Goal: Information Seeking & Learning: Check status

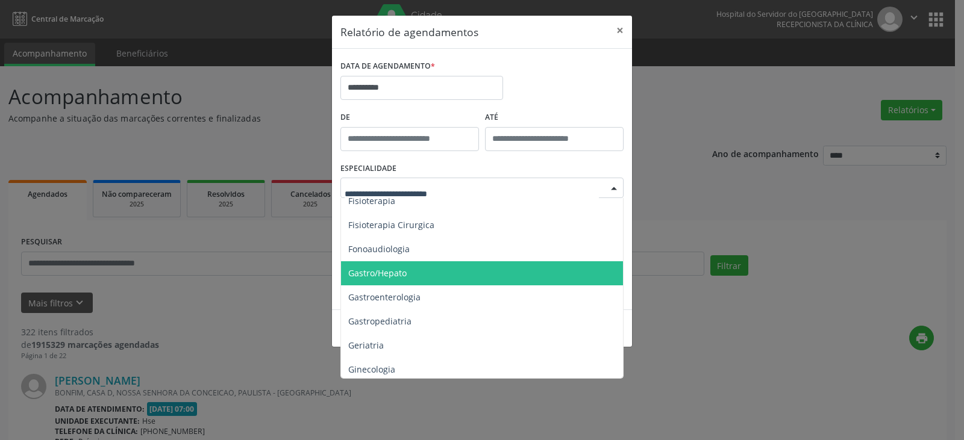
scroll to position [663, 0]
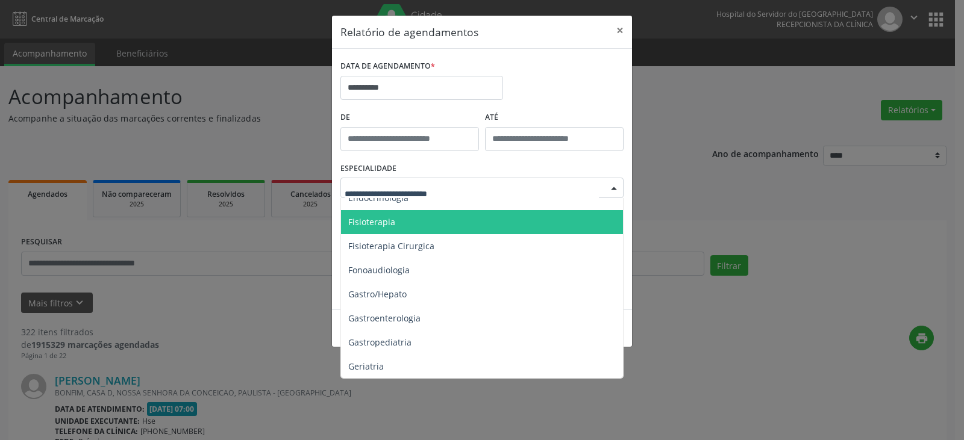
click at [454, 228] on span "Fisioterapia" at bounding box center [483, 222] width 284 height 24
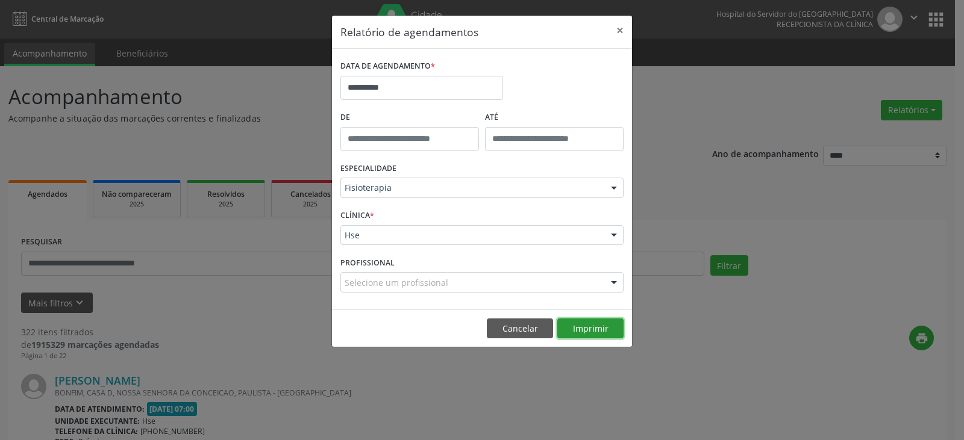
click at [599, 332] on button "Imprimir" at bounding box center [590, 329] width 66 height 20
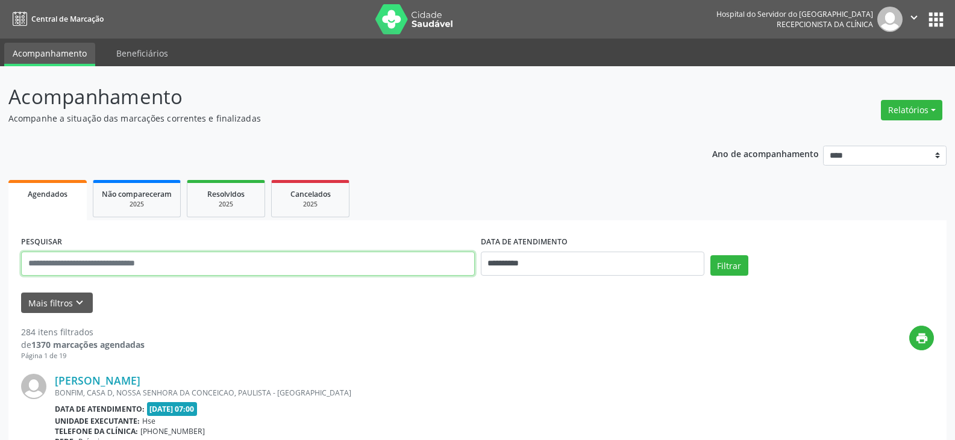
click at [205, 269] on input "text" at bounding box center [248, 264] width 454 height 24
click at [710, 255] on button "Filtrar" at bounding box center [729, 265] width 38 height 20
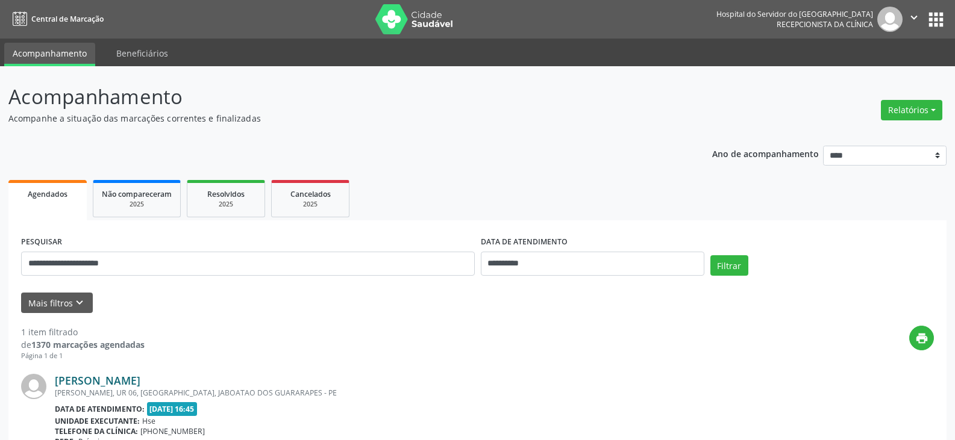
click at [140, 386] on link "[PERSON_NAME]" at bounding box center [98, 380] width 86 height 13
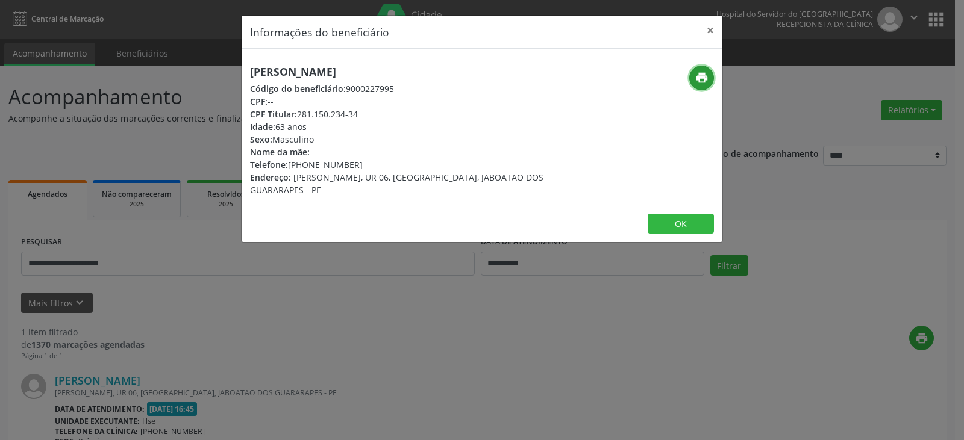
click at [705, 81] on icon "print" at bounding box center [701, 77] width 13 height 13
drag, startPoint x: 307, startPoint y: 164, endPoint x: 354, endPoint y: 164, distance: 46.4
click at [354, 164] on div "Telefone: [PHONE_NUMBER]" at bounding box center [402, 164] width 304 height 13
copy div "98721-2553"
drag, startPoint x: 301, startPoint y: 116, endPoint x: 363, endPoint y: 118, distance: 62.1
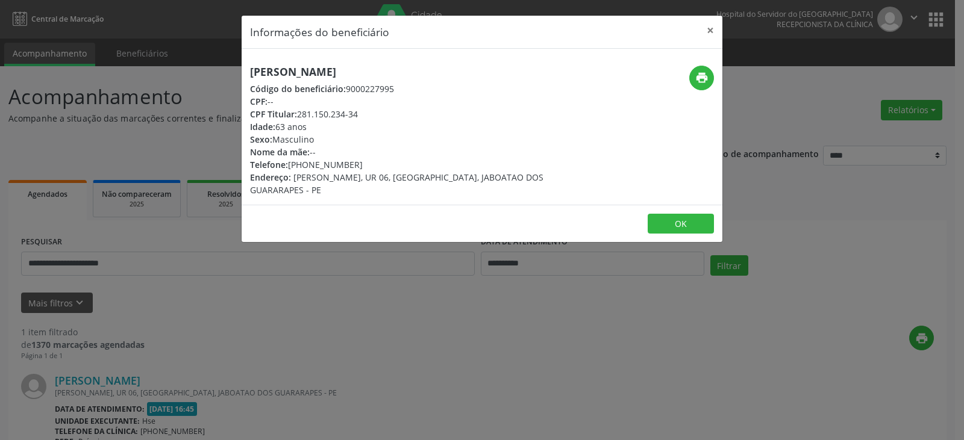
click at [363, 118] on div "CPF Titular: 281.150.234-34" at bounding box center [402, 114] width 304 height 13
copy div "281.150.234-34"
drag, startPoint x: 712, startPoint y: 36, endPoint x: 580, endPoint y: 72, distance: 136.8
click at [712, 34] on button "×" at bounding box center [710, 31] width 24 height 30
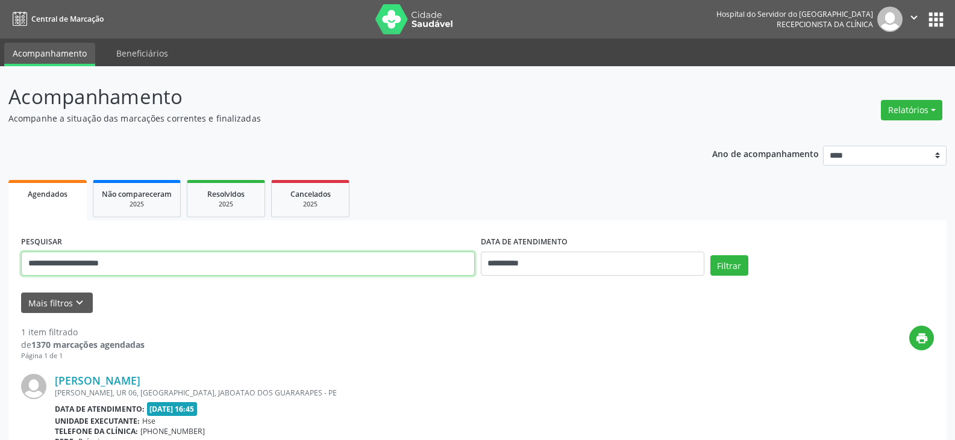
drag, startPoint x: 272, startPoint y: 260, endPoint x: 38, endPoint y: 271, distance: 234.0
click at [38, 271] on input "**********" at bounding box center [248, 264] width 454 height 24
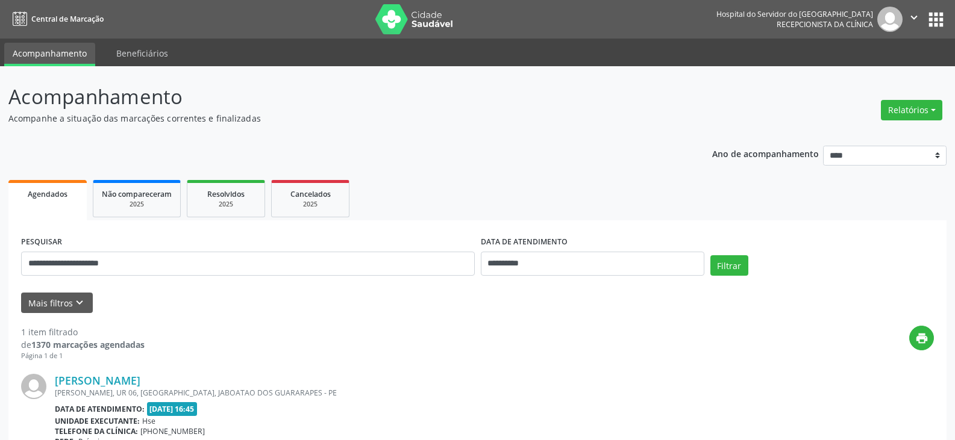
click at [141, 282] on div "**********" at bounding box center [248, 258] width 460 height 51
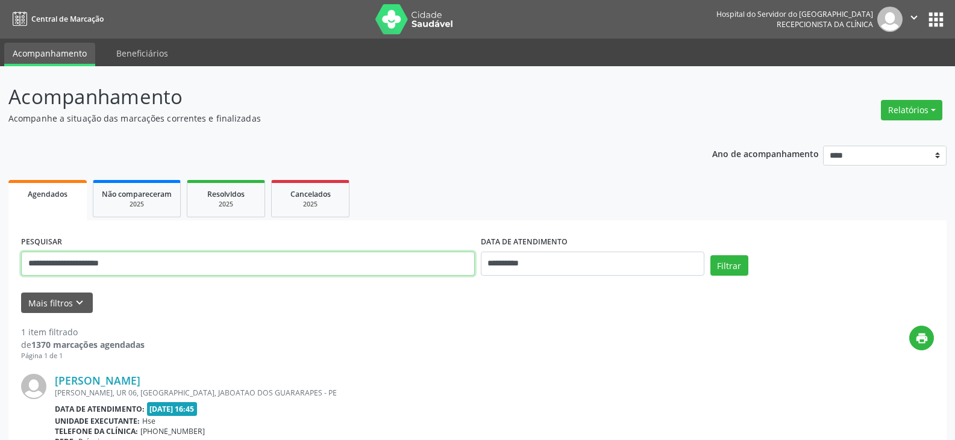
drag, startPoint x: 154, startPoint y: 263, endPoint x: 0, endPoint y: 263, distance: 154.2
click at [0, 263] on div "**********" at bounding box center [477, 316] width 955 height 500
paste input "text"
type input "**********"
click at [710, 255] on button "Filtrar" at bounding box center [729, 265] width 38 height 20
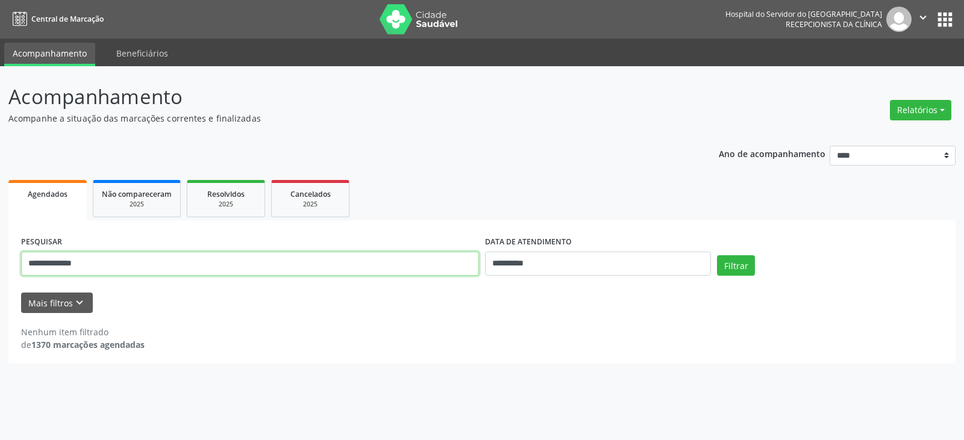
click at [135, 264] on input "**********" at bounding box center [250, 264] width 458 height 24
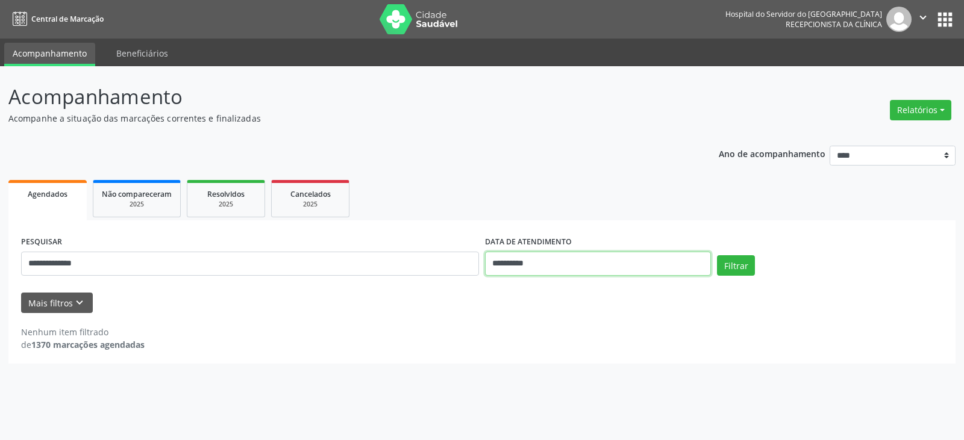
click at [532, 265] on input "**********" at bounding box center [598, 264] width 226 height 24
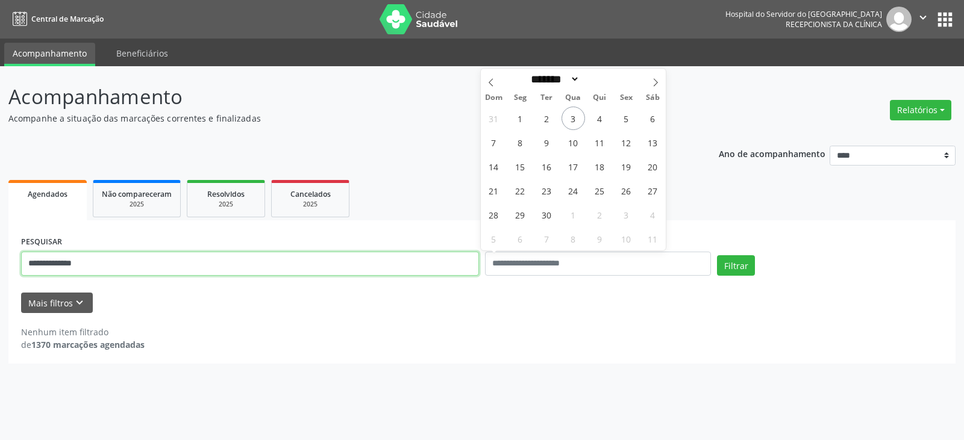
click at [396, 253] on input "**********" at bounding box center [250, 264] width 458 height 24
click at [717, 255] on button "Filtrar" at bounding box center [736, 265] width 38 height 20
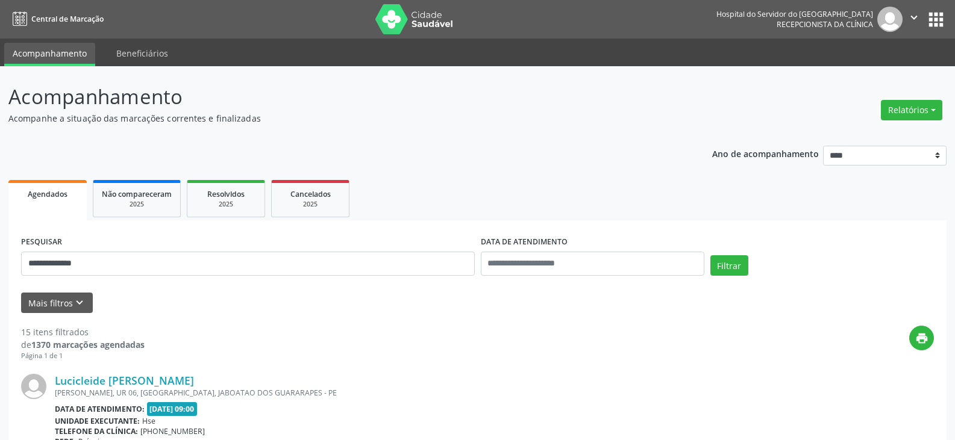
drag, startPoint x: 228, startPoint y: 382, endPoint x: 38, endPoint y: 379, distance: 189.8
copy div "Lucicleide [PERSON_NAME]"
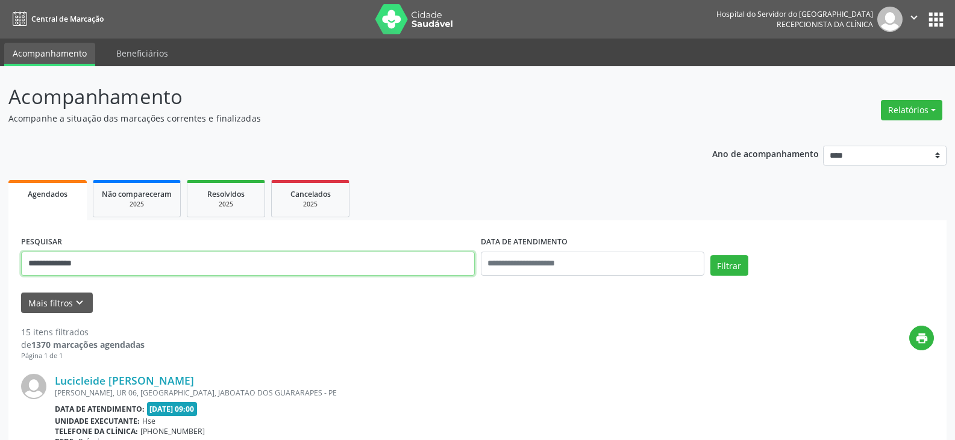
drag, startPoint x: 300, startPoint y: 262, endPoint x: 0, endPoint y: 262, distance: 300.0
click at [710, 255] on button "Filtrar" at bounding box center [729, 265] width 38 height 20
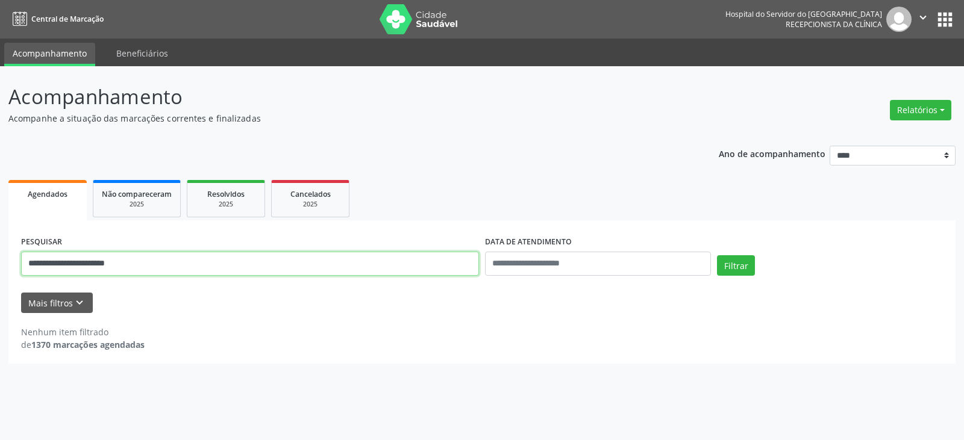
drag, startPoint x: 96, startPoint y: 266, endPoint x: 171, endPoint y: 260, distance: 74.9
click at [171, 260] on input "**********" at bounding box center [250, 264] width 458 height 24
type input "**********"
click at [717, 255] on button "Filtrar" at bounding box center [736, 265] width 38 height 20
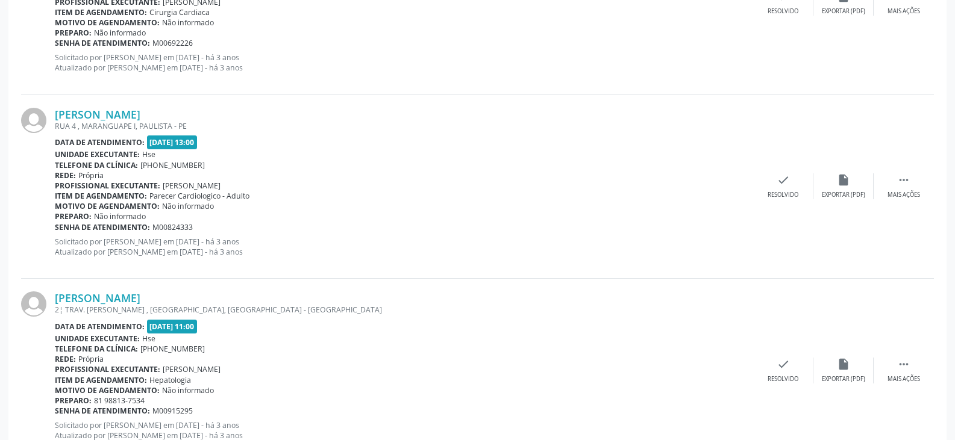
scroll to position [2435, 0]
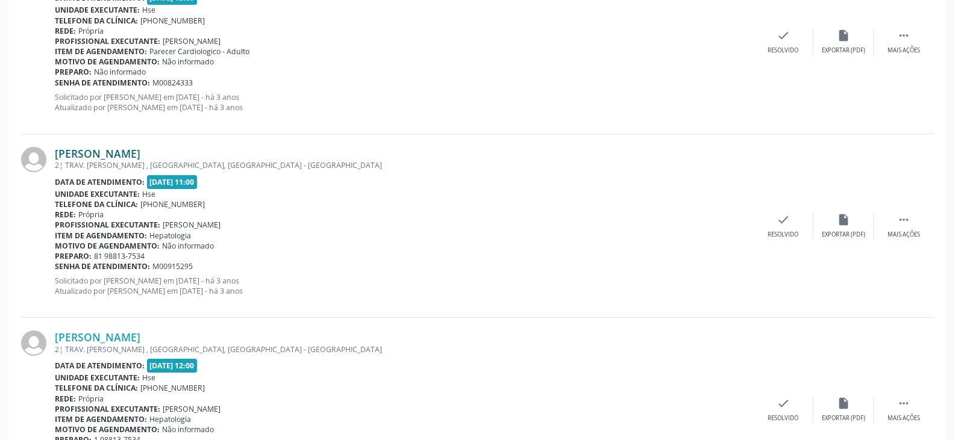
click at [140, 153] on link "[PERSON_NAME]" at bounding box center [98, 153] width 86 height 13
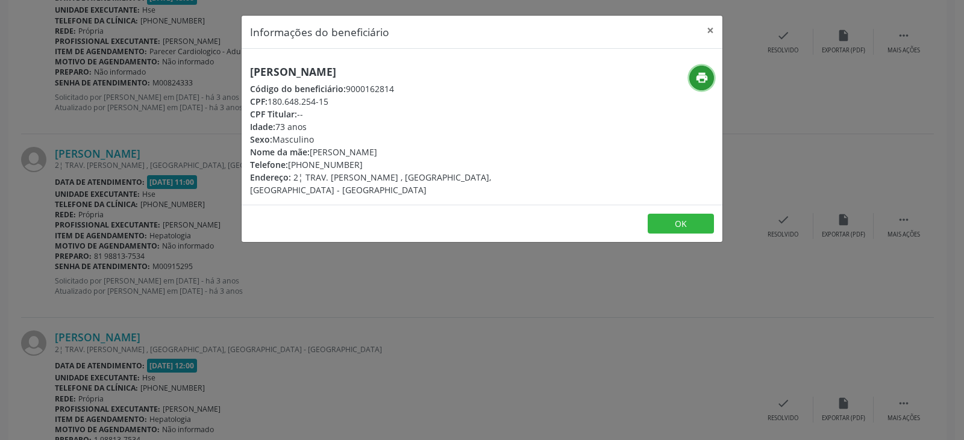
click at [698, 84] on icon "print" at bounding box center [701, 77] width 13 height 13
drag, startPoint x: 306, startPoint y: 164, endPoint x: 367, endPoint y: 167, distance: 61.5
click at [367, 167] on div "Telefone: [PHONE_NUMBER]" at bounding box center [402, 164] width 304 height 13
copy div "99747-8012"
click at [696, 30] on header "Informações do beneficiário ×" at bounding box center [482, 32] width 481 height 33
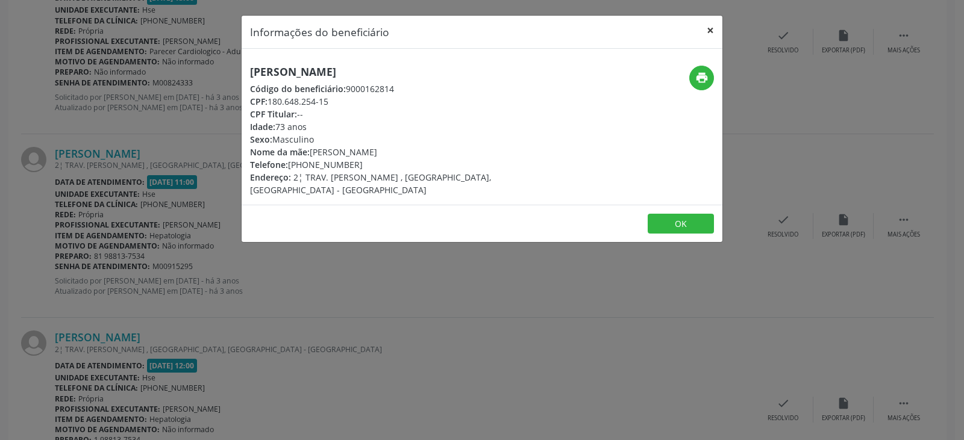
click at [706, 25] on button "×" at bounding box center [710, 31] width 24 height 30
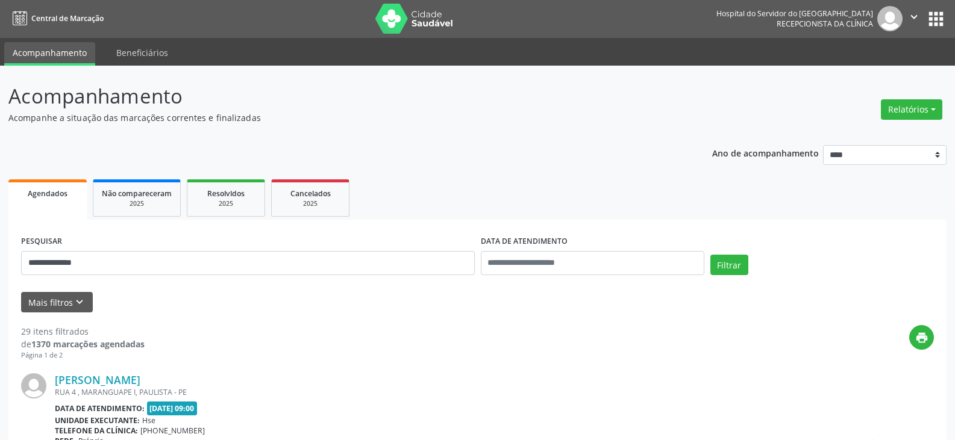
scroll to position [0, 0]
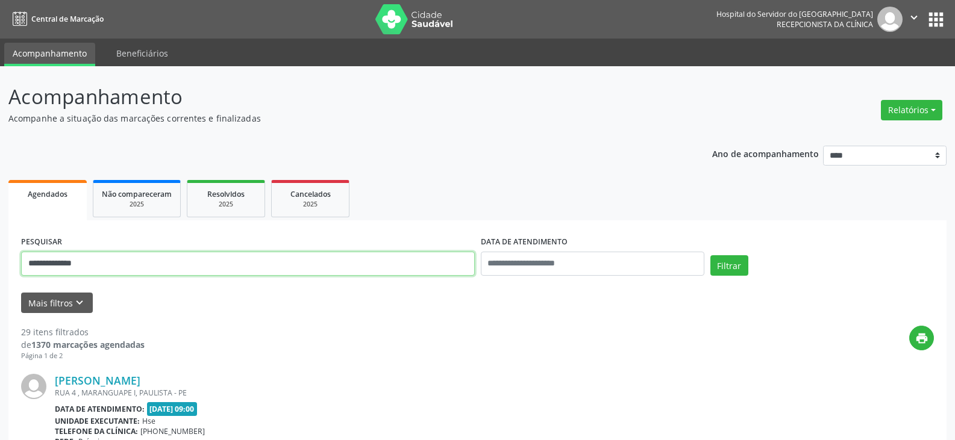
drag, startPoint x: 139, startPoint y: 263, endPoint x: 0, endPoint y: 289, distance: 141.4
click at [710, 255] on button "Filtrar" at bounding box center [729, 265] width 38 height 20
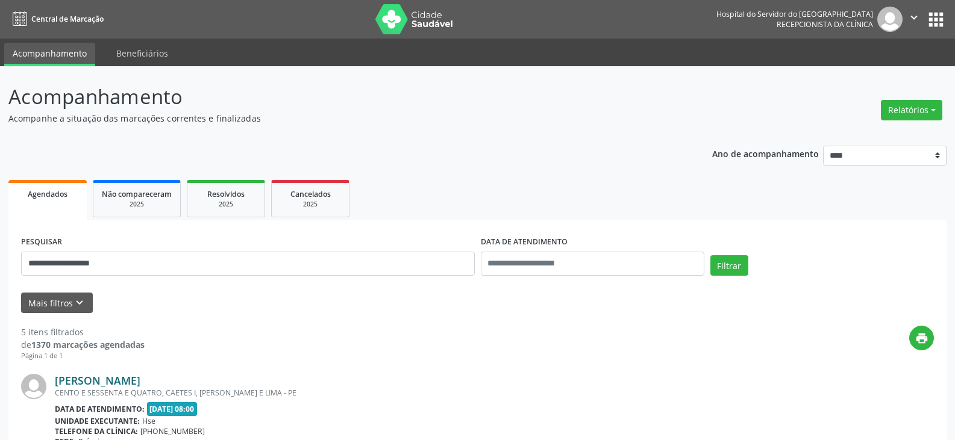
click at [140, 382] on link "[PERSON_NAME]" at bounding box center [98, 380] width 86 height 13
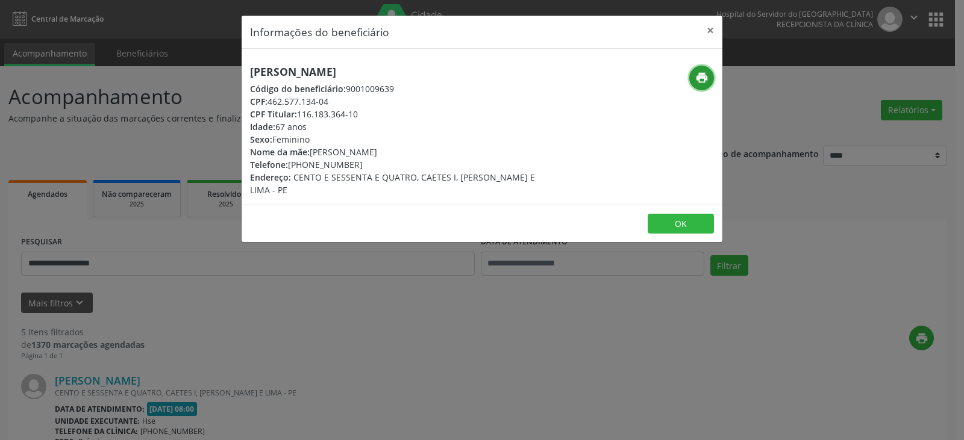
click at [699, 75] on icon "print" at bounding box center [701, 77] width 13 height 13
drag, startPoint x: 298, startPoint y: 111, endPoint x: 378, endPoint y: 113, distance: 80.1
click at [378, 113] on div "CPF Titular: 116.183.364-10" at bounding box center [402, 114] width 304 height 13
copy div "116.183.364-10"
click at [711, 28] on button "×" at bounding box center [710, 31] width 24 height 30
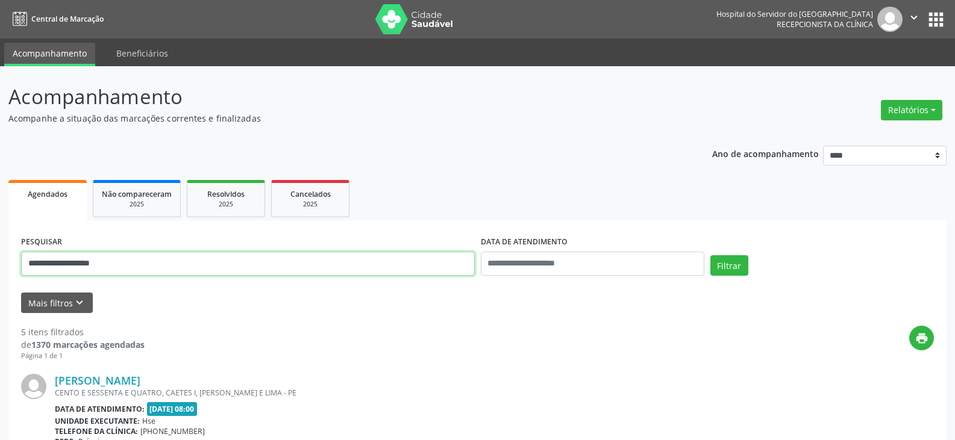
drag, startPoint x: 233, startPoint y: 275, endPoint x: 0, endPoint y: 295, distance: 233.4
paste input "text"
click at [710, 255] on button "Filtrar" at bounding box center [729, 265] width 38 height 20
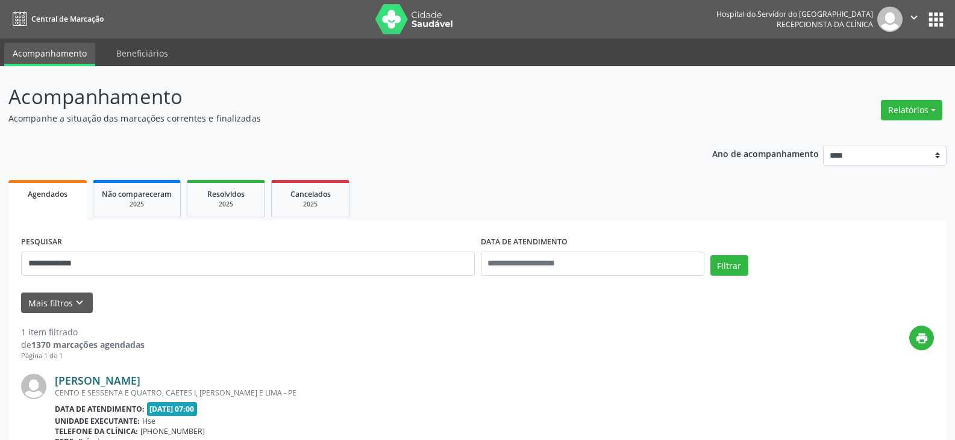
drag, startPoint x: 214, startPoint y: 379, endPoint x: 55, endPoint y: 383, distance: 159.7
click at [55, 383] on div "[PERSON_NAME]" at bounding box center [404, 380] width 698 height 13
copy link "[PERSON_NAME]"
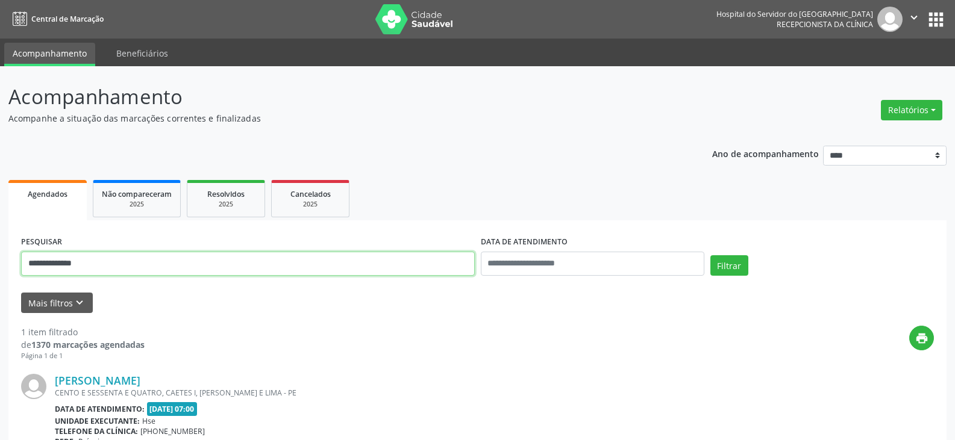
drag, startPoint x: 261, startPoint y: 268, endPoint x: 0, endPoint y: 272, distance: 260.8
click at [0, 272] on div "**********" at bounding box center [477, 316] width 955 height 500
paste input "******"
click at [710, 255] on button "Filtrar" at bounding box center [729, 265] width 38 height 20
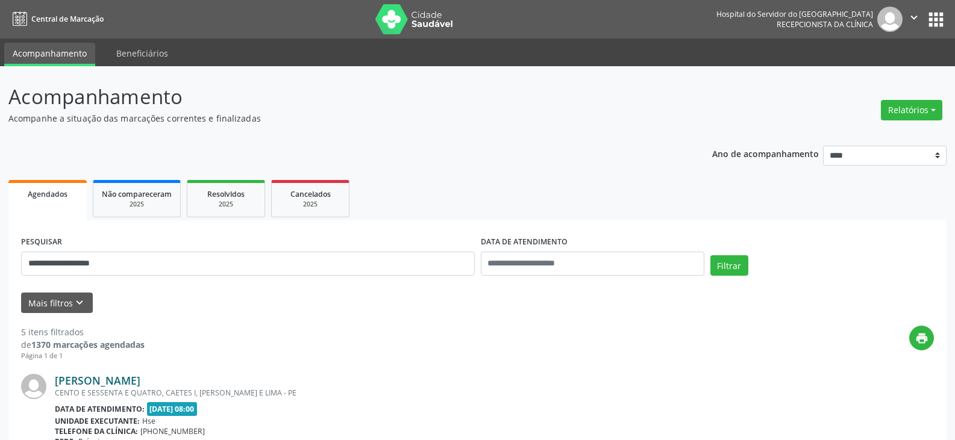
click at [124, 381] on link "[PERSON_NAME]" at bounding box center [98, 380] width 86 height 13
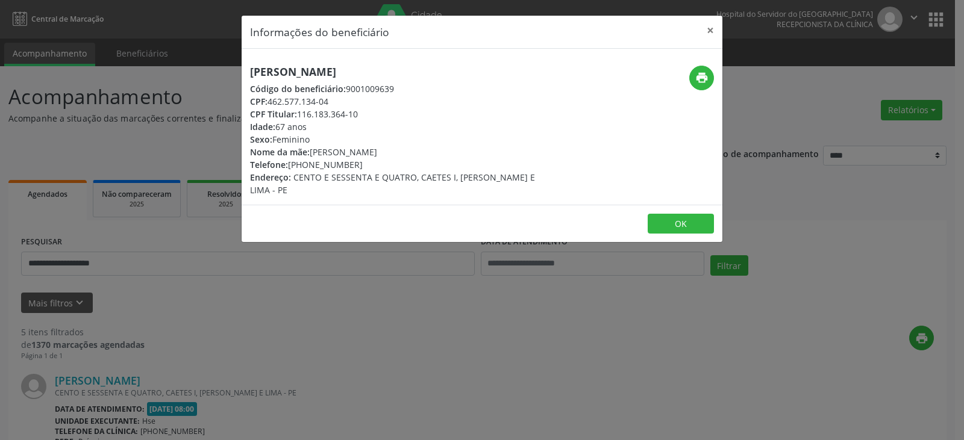
drag, startPoint x: 307, startPoint y: 164, endPoint x: 354, endPoint y: 163, distance: 47.0
click at [354, 163] on div "Telefone: [PHONE_NUMBER]" at bounding box center [402, 164] width 304 height 13
copy div "98663-8487"
click at [714, 33] on button "×" at bounding box center [710, 31] width 24 height 30
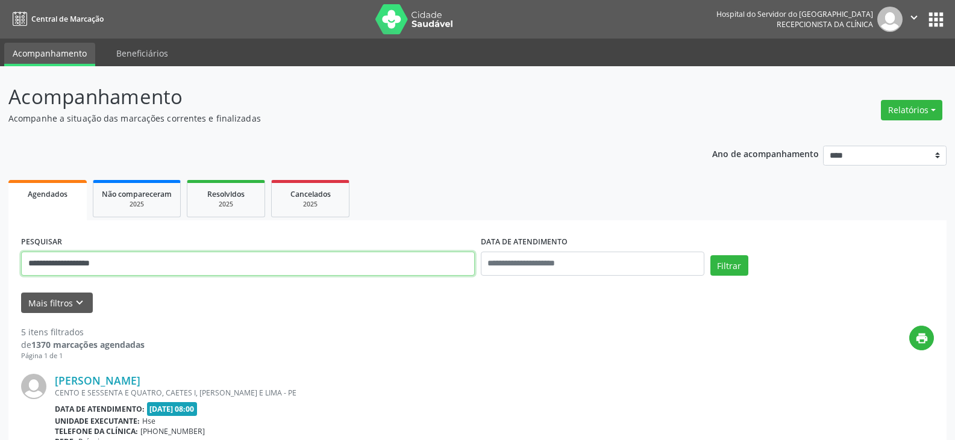
drag, startPoint x: 213, startPoint y: 264, endPoint x: 7, endPoint y: 260, distance: 206.6
click at [710, 255] on button "Filtrar" at bounding box center [729, 265] width 38 height 20
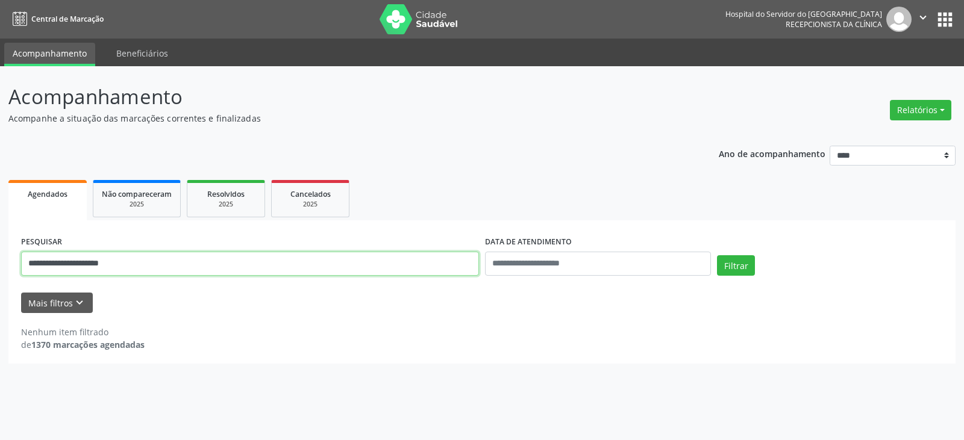
click at [84, 264] on input "**********" at bounding box center [250, 264] width 458 height 24
type input "**********"
click at [717, 255] on button "Filtrar" at bounding box center [736, 265] width 38 height 20
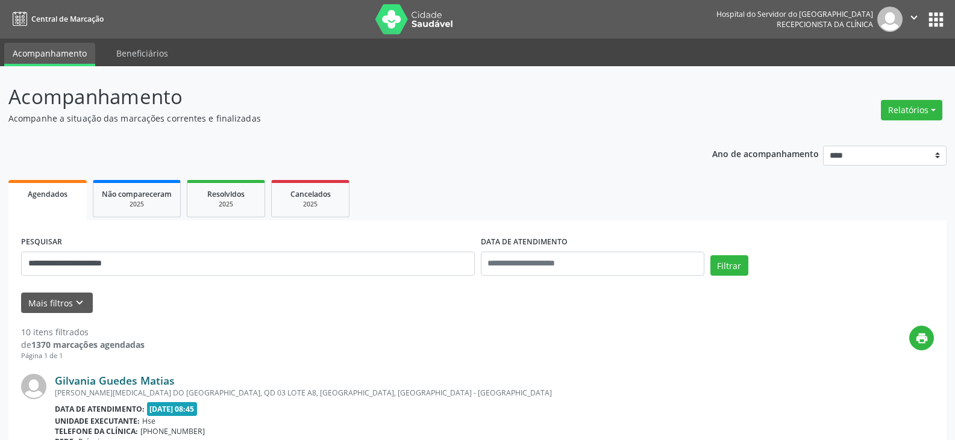
click at [123, 383] on link "Gilvania Guedes Matias" at bounding box center [115, 380] width 120 height 13
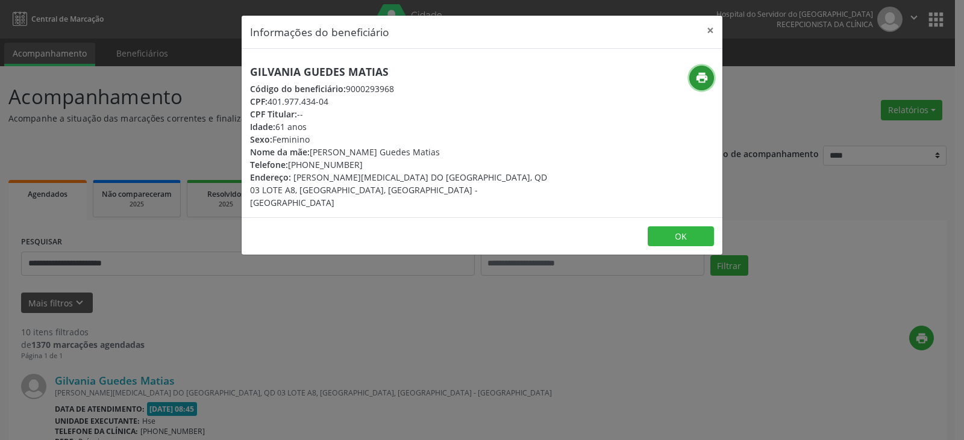
click at [696, 69] on button "print" at bounding box center [701, 78] width 25 height 25
drag, startPoint x: 305, startPoint y: 163, endPoint x: 361, endPoint y: 161, distance: 56.0
click at [361, 161] on div "Telefone: [PHONE_NUMBER]" at bounding box center [402, 164] width 304 height 13
copy div "99264-7971"
click at [706, 23] on button "×" at bounding box center [710, 31] width 24 height 30
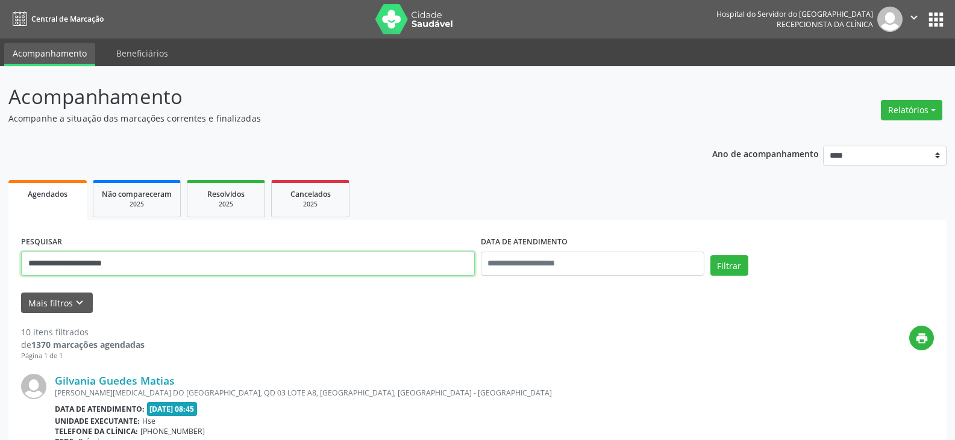
drag, startPoint x: 253, startPoint y: 261, endPoint x: 0, endPoint y: 270, distance: 253.2
type input "**********"
click at [710, 255] on button "Filtrar" at bounding box center [729, 265] width 38 height 20
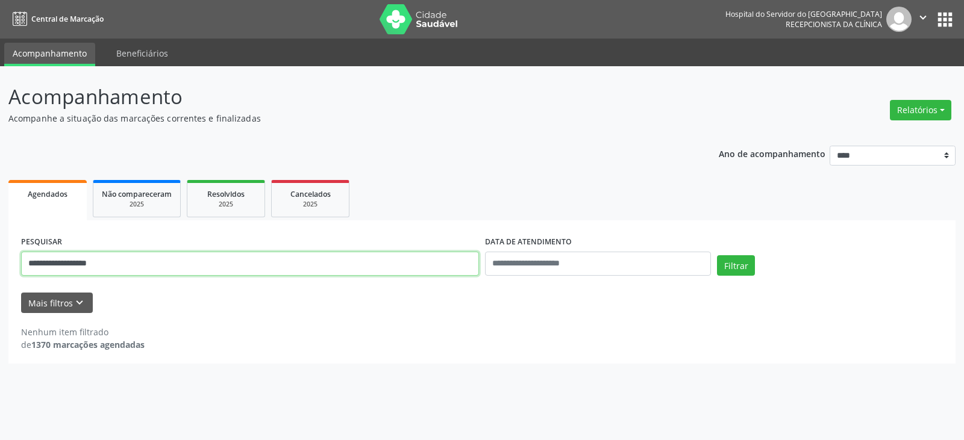
click at [149, 267] on input "**********" at bounding box center [250, 264] width 458 height 24
drag, startPoint x: 149, startPoint y: 267, endPoint x: 0, endPoint y: 275, distance: 149.0
click at [0, 275] on div "**********" at bounding box center [482, 253] width 964 height 374
click at [86, 259] on input "text" at bounding box center [250, 264] width 458 height 24
click at [717, 255] on button "Filtrar" at bounding box center [736, 265] width 38 height 20
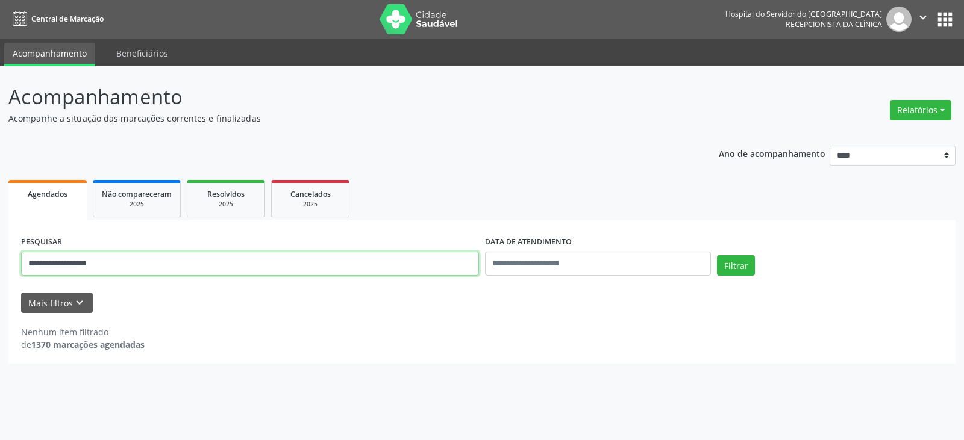
drag, startPoint x: 128, startPoint y: 265, endPoint x: 0, endPoint y: 264, distance: 128.3
click at [0, 264] on div "**********" at bounding box center [482, 253] width 964 height 374
type input "**********"
click at [717, 255] on button "Filtrar" at bounding box center [736, 265] width 38 height 20
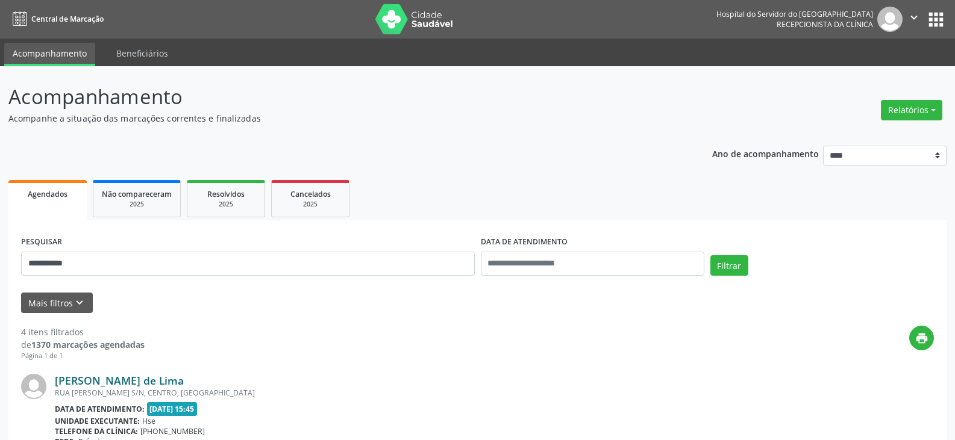
click at [148, 379] on link "[PERSON_NAME] de Lima" at bounding box center [119, 380] width 129 height 13
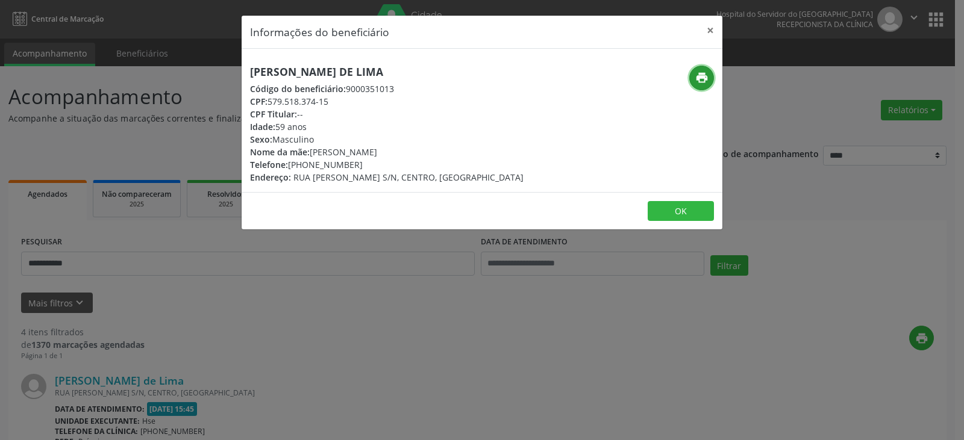
click at [704, 81] on icon "print" at bounding box center [701, 77] width 13 height 13
drag, startPoint x: 306, startPoint y: 166, endPoint x: 366, endPoint y: 166, distance: 59.6
click at [366, 166] on div "Telefone: [PHONE_NUMBER]" at bounding box center [386, 164] width 273 height 13
copy div "98872-8656"
click at [703, 30] on button "×" at bounding box center [710, 31] width 24 height 30
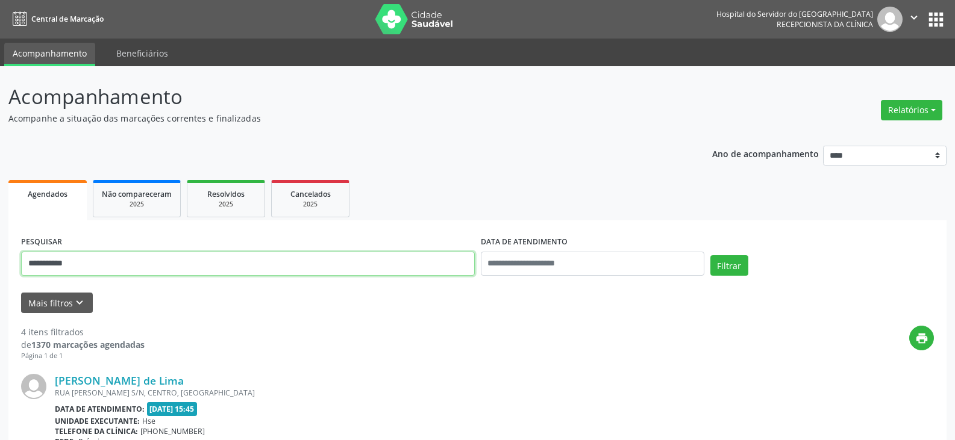
drag, startPoint x: 260, startPoint y: 264, endPoint x: 0, endPoint y: 264, distance: 259.6
click at [710, 255] on button "Filtrar" at bounding box center [729, 265] width 38 height 20
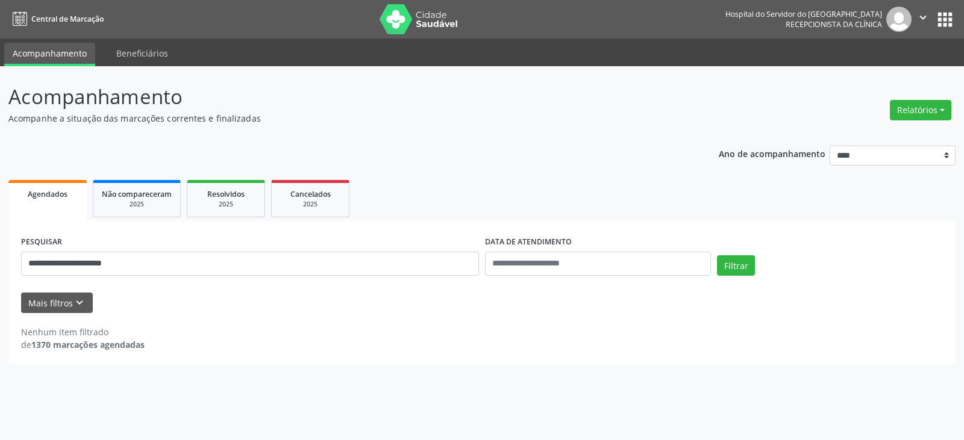
drag, startPoint x: 287, startPoint y: 251, endPoint x: 217, endPoint y: 257, distance: 70.7
click at [217, 257] on div "**********" at bounding box center [250, 258] width 464 height 51
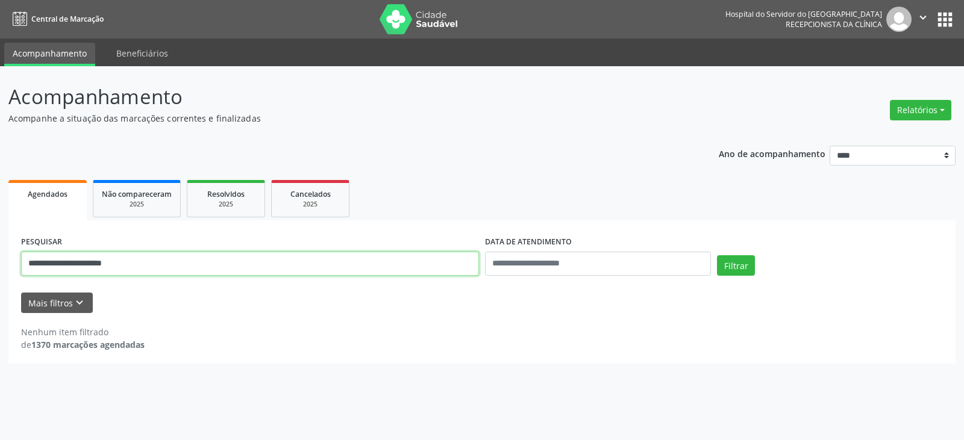
click at [217, 258] on input "**********" at bounding box center [250, 264] width 458 height 24
drag, startPoint x: 166, startPoint y: 260, endPoint x: 0, endPoint y: 260, distance: 165.6
click at [0, 260] on div "**********" at bounding box center [482, 253] width 964 height 374
click at [717, 255] on button "Filtrar" at bounding box center [736, 265] width 38 height 20
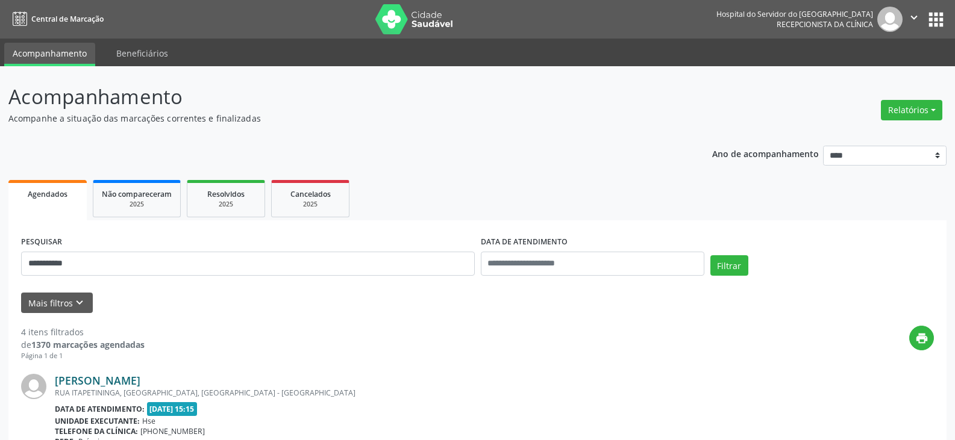
click at [137, 375] on link "[PERSON_NAME]" at bounding box center [98, 380] width 86 height 13
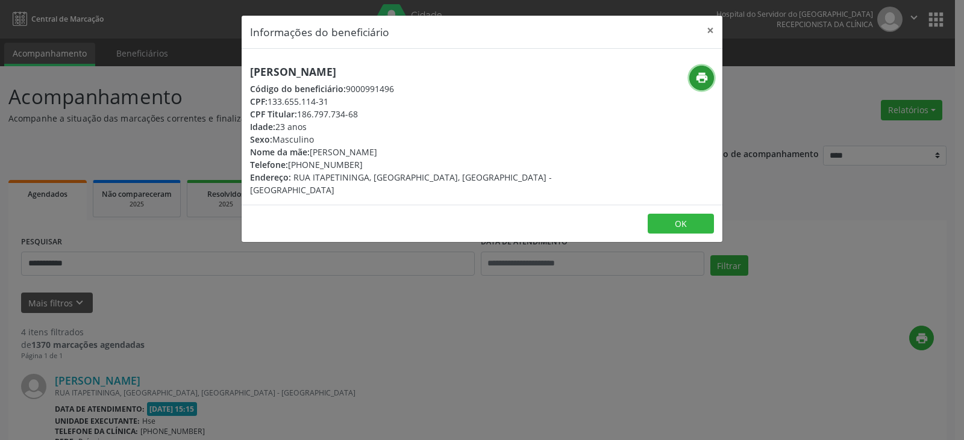
click at [708, 80] on icon "print" at bounding box center [701, 77] width 13 height 13
drag, startPoint x: 307, startPoint y: 166, endPoint x: 386, endPoint y: 172, distance: 79.7
click at [378, 170] on div "Telefone: [PHONE_NUMBER]" at bounding box center [402, 164] width 304 height 13
copy div "97329-8699"
drag, startPoint x: 299, startPoint y: 114, endPoint x: 369, endPoint y: 114, distance: 70.5
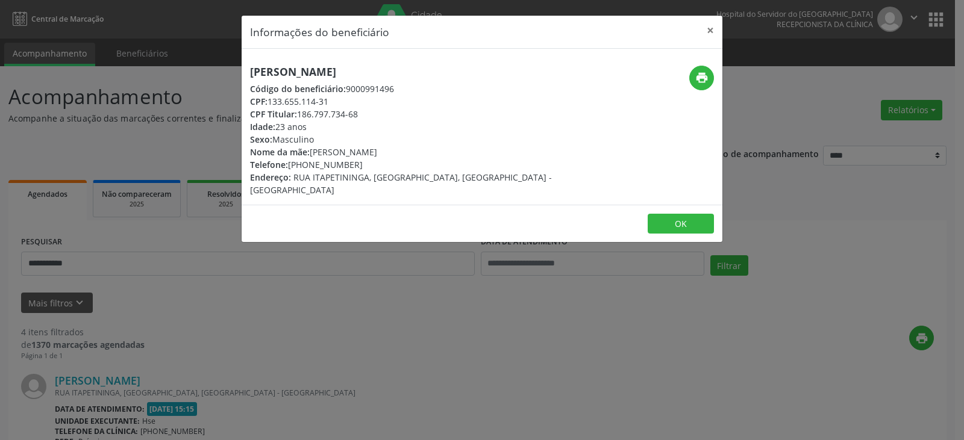
click at [369, 114] on div "CPF Titular: 186.797.734-68" at bounding box center [402, 114] width 304 height 13
click at [717, 25] on button "×" at bounding box center [710, 31] width 24 height 30
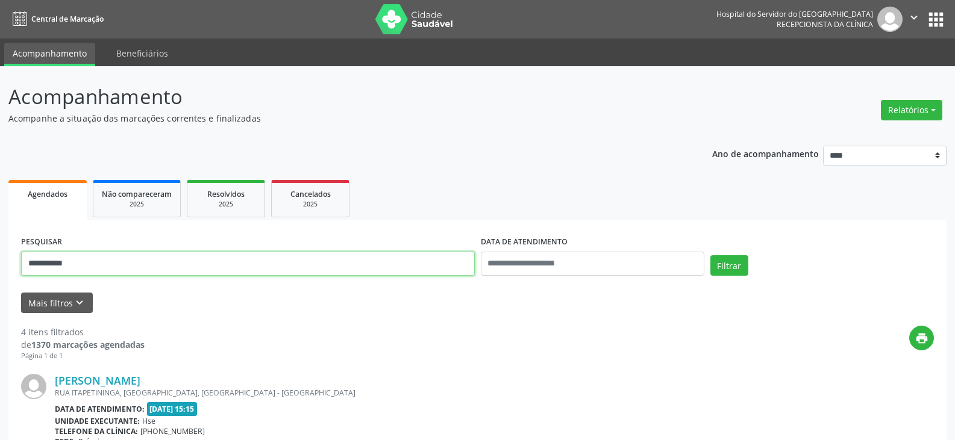
drag, startPoint x: 278, startPoint y: 253, endPoint x: 2, endPoint y: 267, distance: 276.2
paste input "***"
click at [710, 255] on button "Filtrar" at bounding box center [729, 265] width 38 height 20
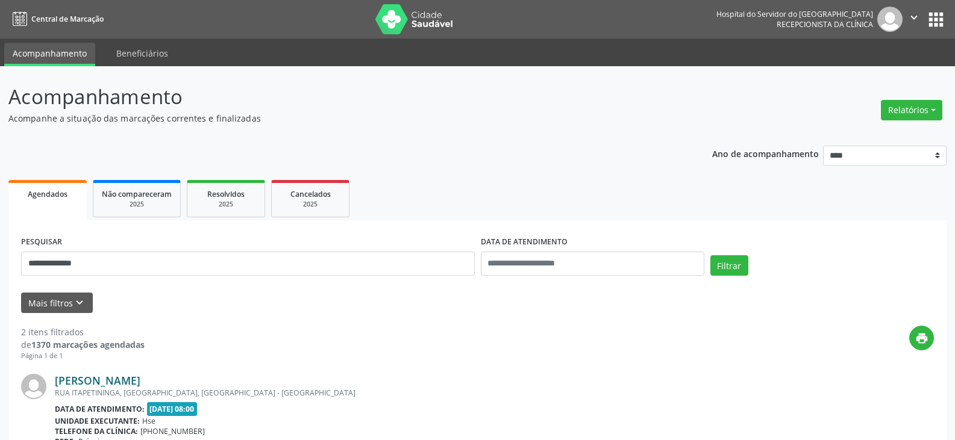
click at [116, 382] on link "[PERSON_NAME]" at bounding box center [98, 380] width 86 height 13
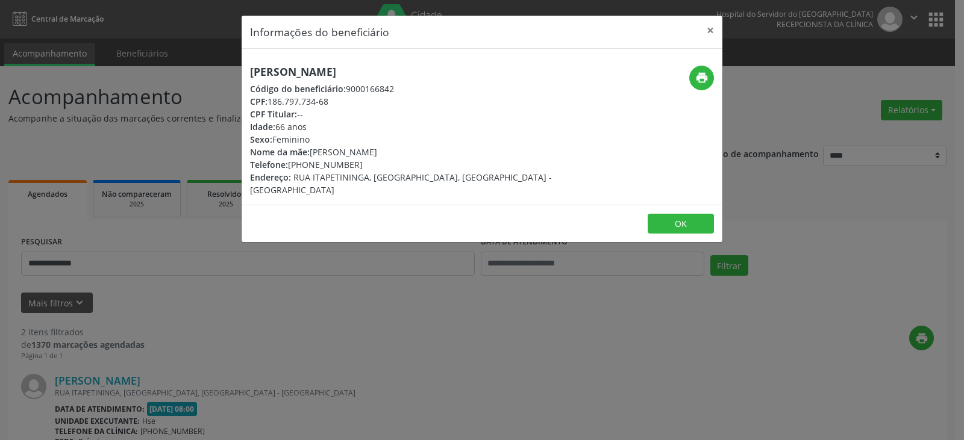
drag, startPoint x: 383, startPoint y: 76, endPoint x: 251, endPoint y: 75, distance: 131.9
click at [251, 75] on h5 "[PERSON_NAME]" at bounding box center [402, 72] width 304 height 13
click at [356, 73] on h5 "[PERSON_NAME]" at bounding box center [402, 72] width 304 height 13
drag, startPoint x: 377, startPoint y: 71, endPoint x: 248, endPoint y: 74, distance: 129.5
click at [248, 74] on div "[PERSON_NAME] Código do beneficiário: 9000166842 CPF: 186.797.734-68 CPF Titula…" at bounding box center [402, 131] width 320 height 131
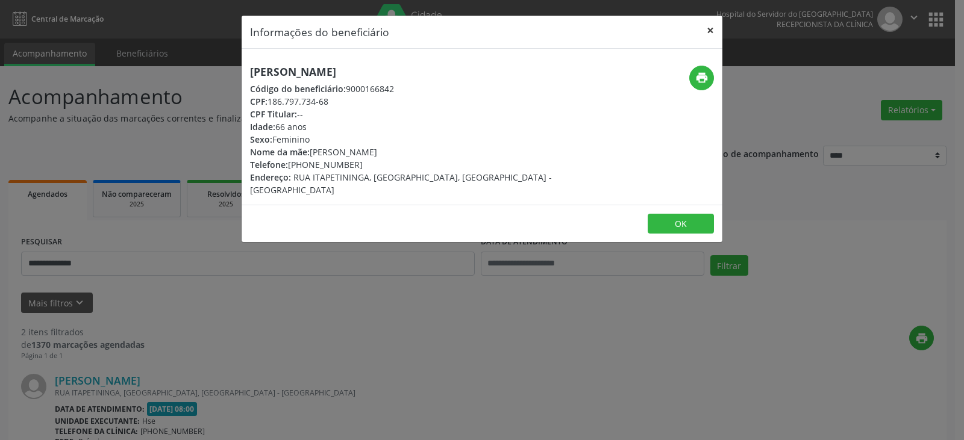
click at [712, 31] on button "×" at bounding box center [710, 31] width 24 height 30
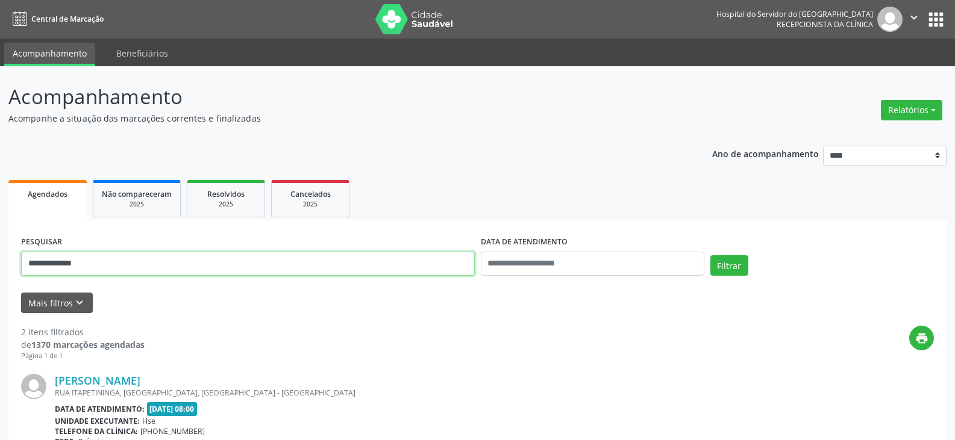
drag, startPoint x: 184, startPoint y: 258, endPoint x: 0, endPoint y: 268, distance: 184.6
click at [0, 268] on div "**********" at bounding box center [477, 408] width 955 height 684
type input "**********"
click at [710, 255] on button "Filtrar" at bounding box center [729, 265] width 38 height 20
drag, startPoint x: 129, startPoint y: 272, endPoint x: 0, endPoint y: 250, distance: 130.8
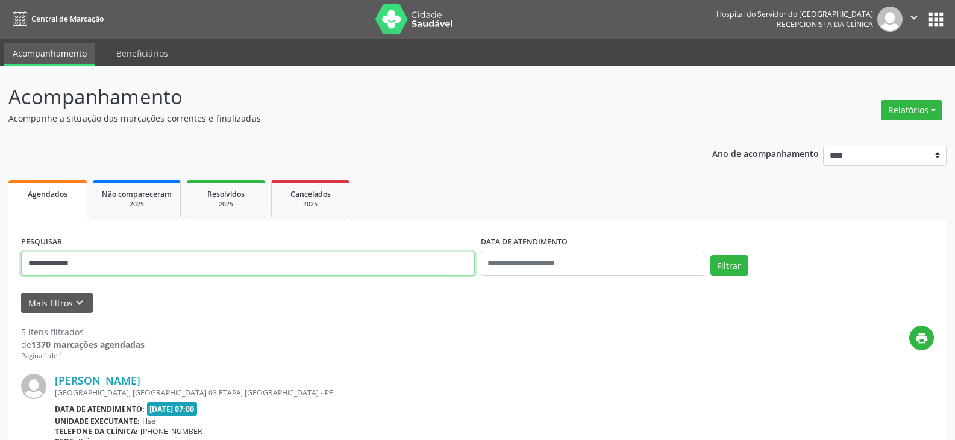
type input "**********"
click at [710, 255] on button "Filtrar" at bounding box center [729, 265] width 38 height 20
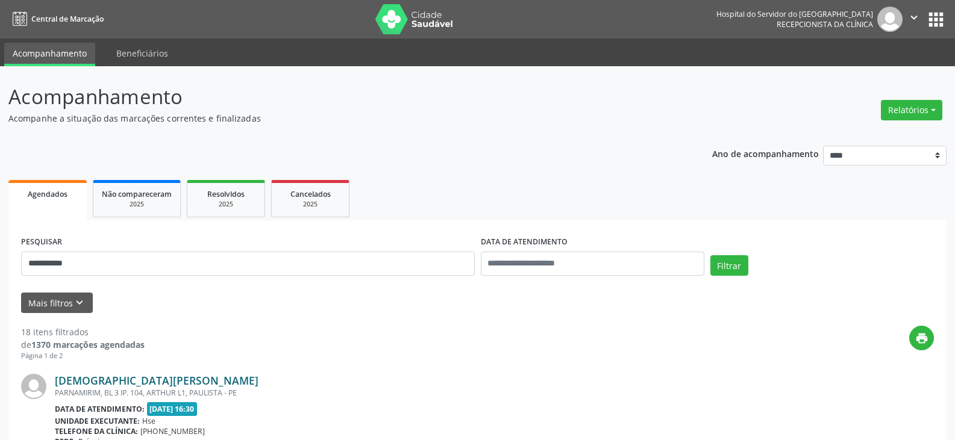
click at [181, 384] on link "[DEMOGRAPHIC_DATA][PERSON_NAME]" at bounding box center [157, 380] width 204 height 13
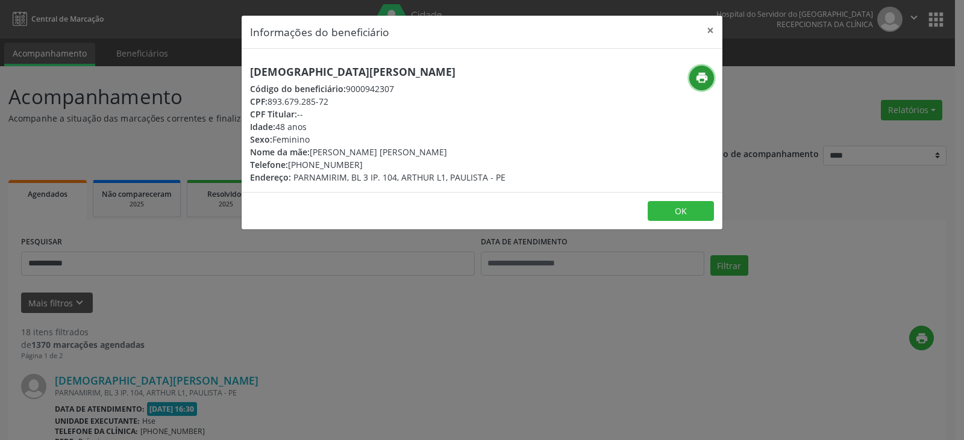
click at [699, 84] on icon "print" at bounding box center [701, 77] width 13 height 13
click at [710, 30] on button "×" at bounding box center [710, 31] width 24 height 30
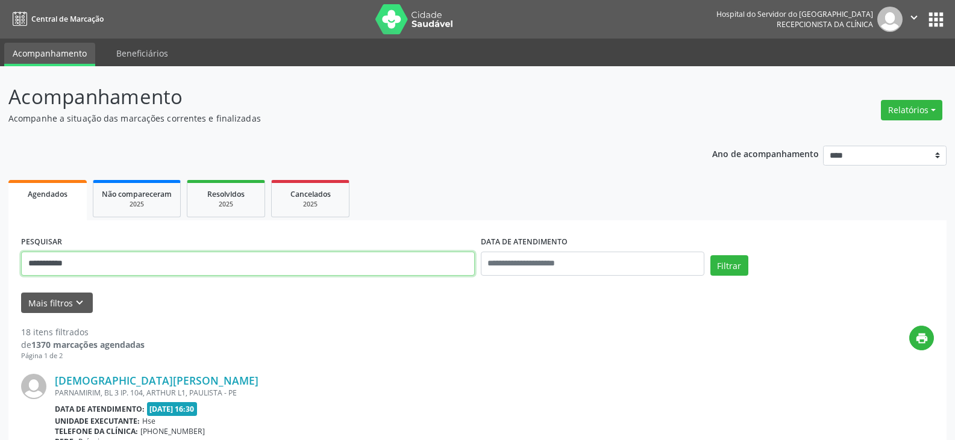
drag, startPoint x: 204, startPoint y: 267, endPoint x: 0, endPoint y: 271, distance: 204.2
click at [710, 255] on button "Filtrar" at bounding box center [729, 265] width 38 height 20
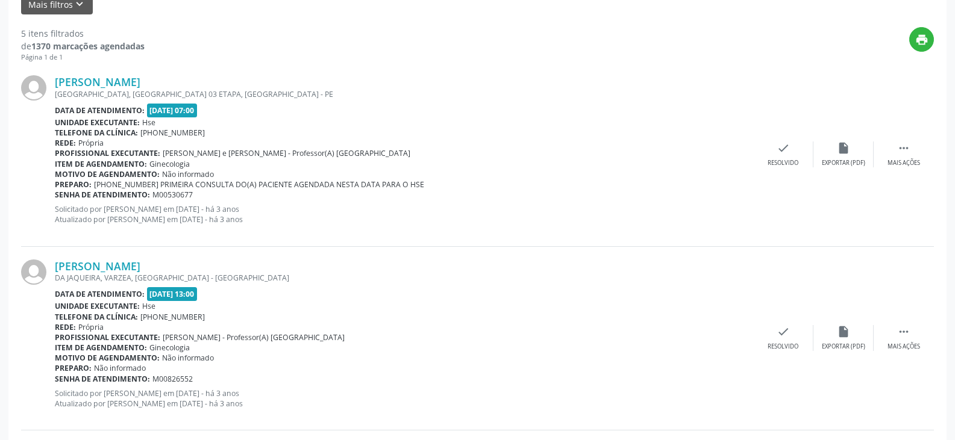
scroll to position [301, 0]
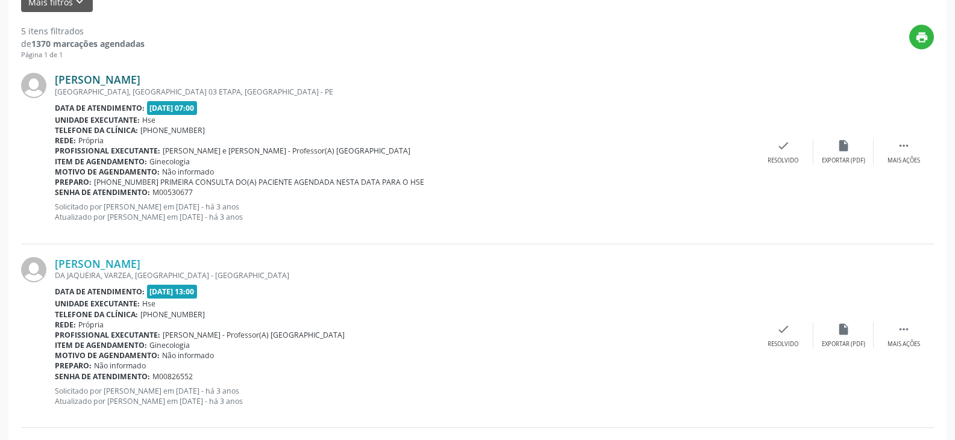
click at [134, 82] on link "[PERSON_NAME]" at bounding box center [98, 79] width 86 height 13
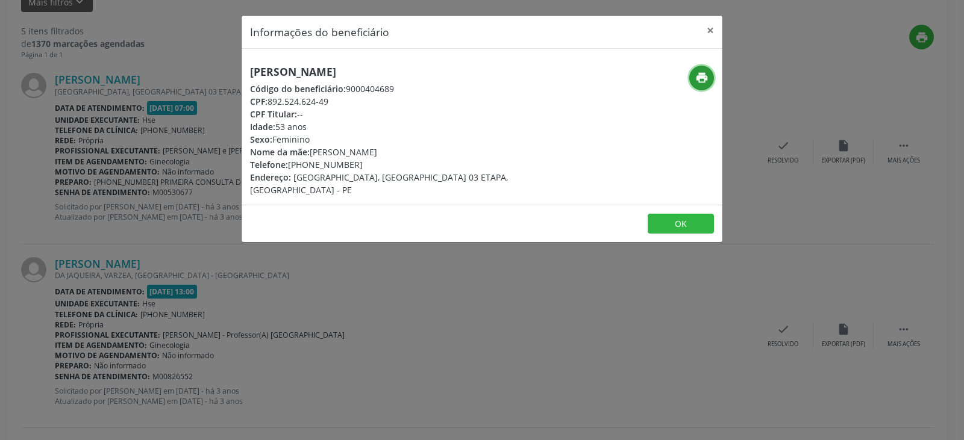
click at [704, 78] on icon "print" at bounding box center [701, 77] width 13 height 13
drag, startPoint x: 308, startPoint y: 163, endPoint x: 368, endPoint y: 163, distance: 60.2
click at [368, 163] on div "Telefone: [PHONE_NUMBER]" at bounding box center [402, 164] width 304 height 13
click at [713, 35] on button "×" at bounding box center [710, 31] width 24 height 30
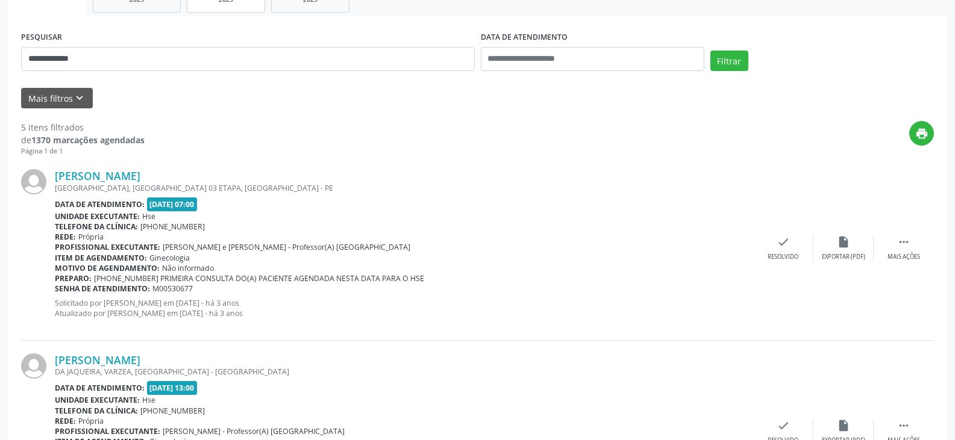
scroll to position [60, 0]
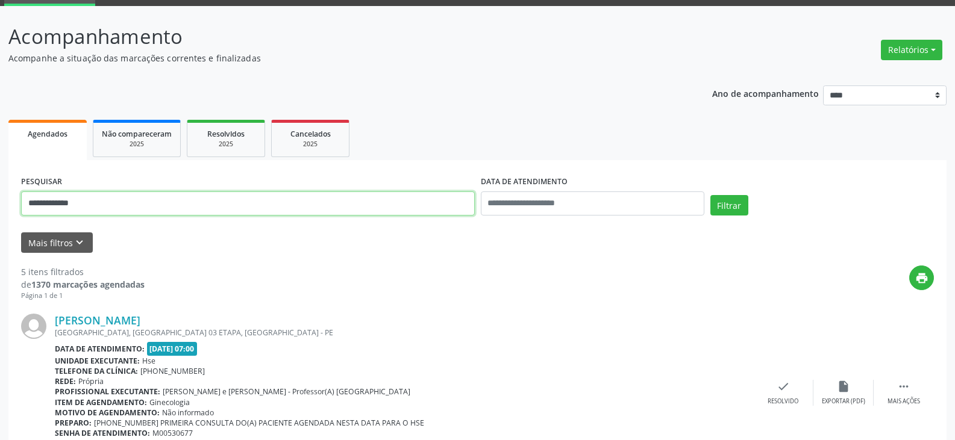
drag, startPoint x: 170, startPoint y: 206, endPoint x: 0, endPoint y: 210, distance: 170.5
click at [710, 195] on button "Filtrar" at bounding box center [729, 205] width 38 height 20
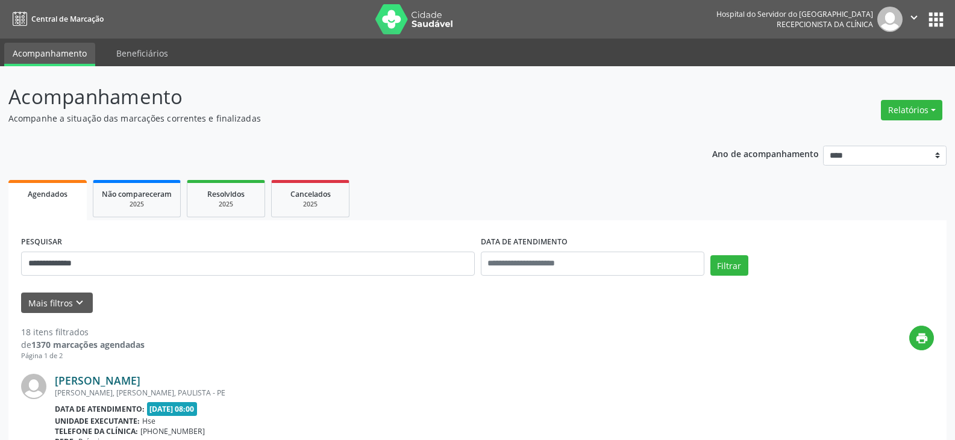
click at [116, 386] on link "[PERSON_NAME]" at bounding box center [98, 380] width 86 height 13
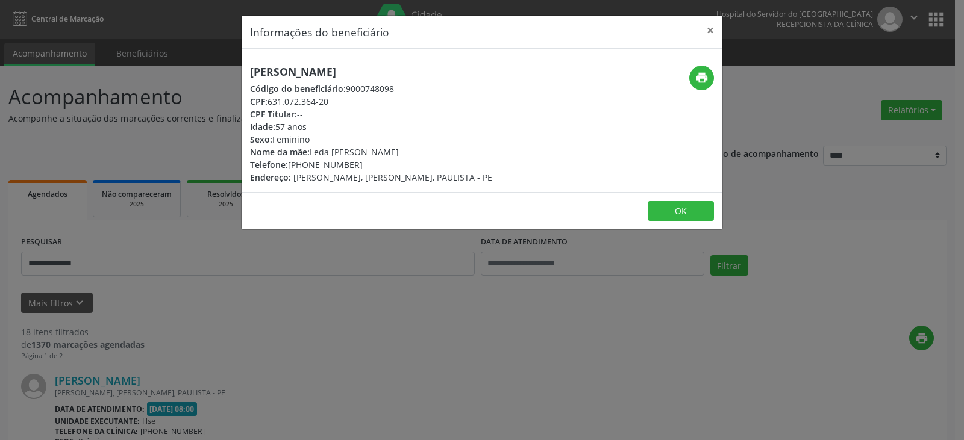
drag, startPoint x: 337, startPoint y: 72, endPoint x: 250, endPoint y: 72, distance: 86.7
click at [250, 72] on h5 "[PERSON_NAME]" at bounding box center [371, 72] width 242 height 13
click at [695, 72] on icon "print" at bounding box center [701, 77] width 13 height 13
drag, startPoint x: 307, startPoint y: 161, endPoint x: 371, endPoint y: 161, distance: 64.5
click at [371, 161] on div "Telefone: [PHONE_NUMBER]" at bounding box center [371, 164] width 242 height 13
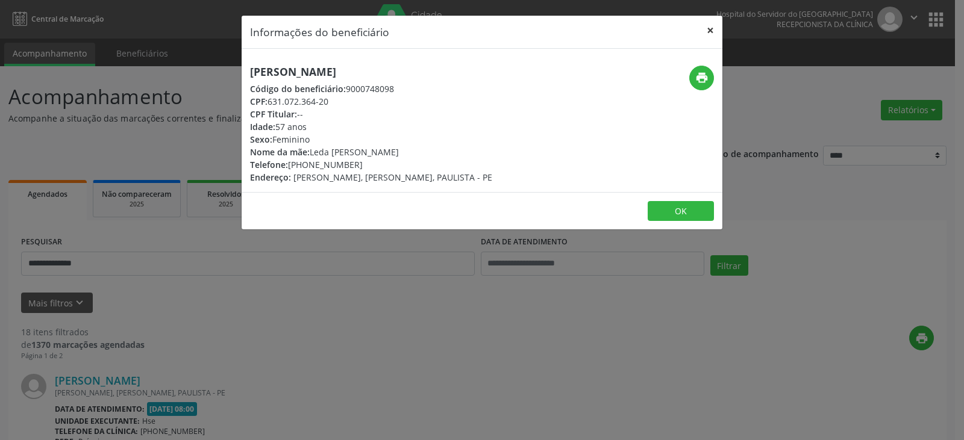
click at [714, 29] on button "×" at bounding box center [710, 31] width 24 height 30
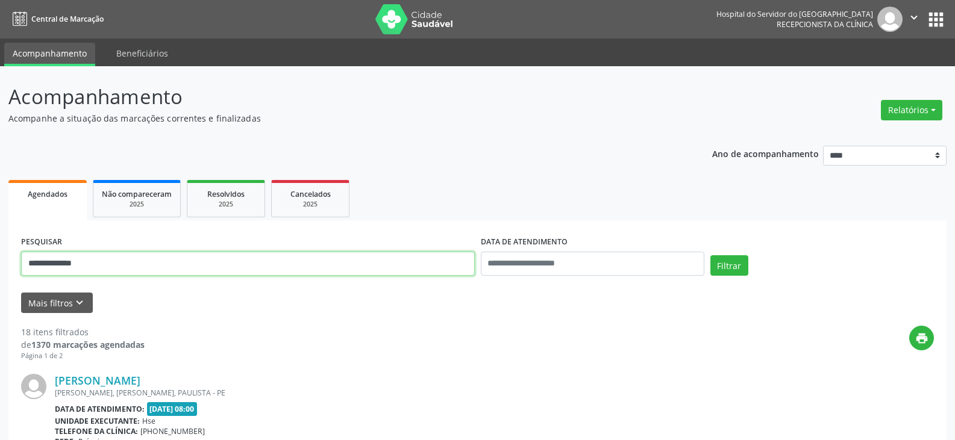
drag, startPoint x: 228, startPoint y: 268, endPoint x: 0, endPoint y: 255, distance: 228.0
click at [710, 255] on button "Filtrar" at bounding box center [729, 265] width 38 height 20
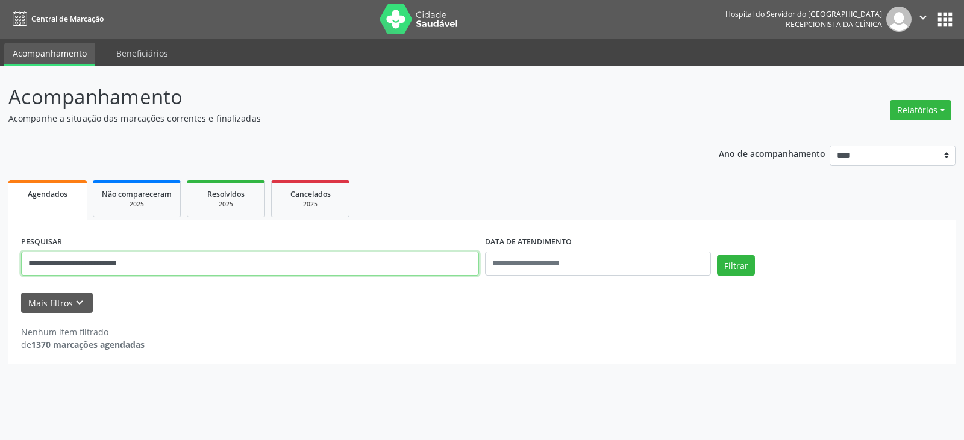
drag, startPoint x: 161, startPoint y: 267, endPoint x: 98, endPoint y: 270, distance: 63.9
click at [98, 270] on input "**********" at bounding box center [250, 264] width 458 height 24
type input "**********"
click at [717, 255] on button "Filtrar" at bounding box center [736, 265] width 38 height 20
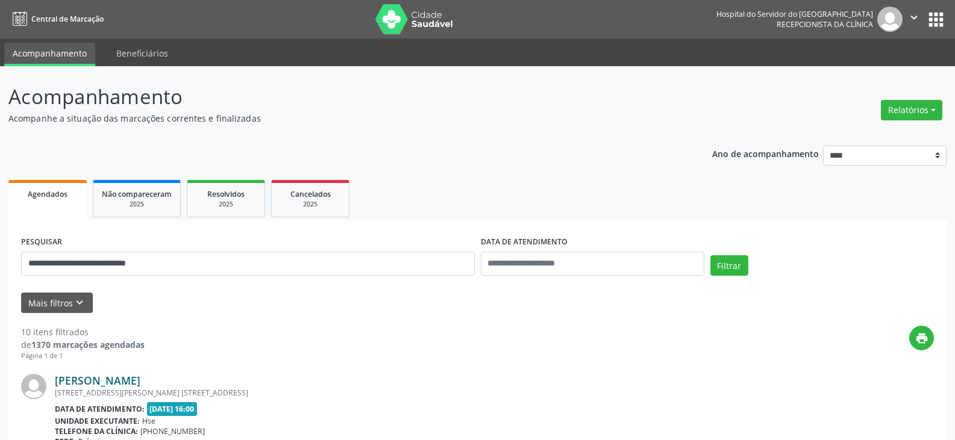
click at [140, 384] on link "[PERSON_NAME]" at bounding box center [98, 380] width 86 height 13
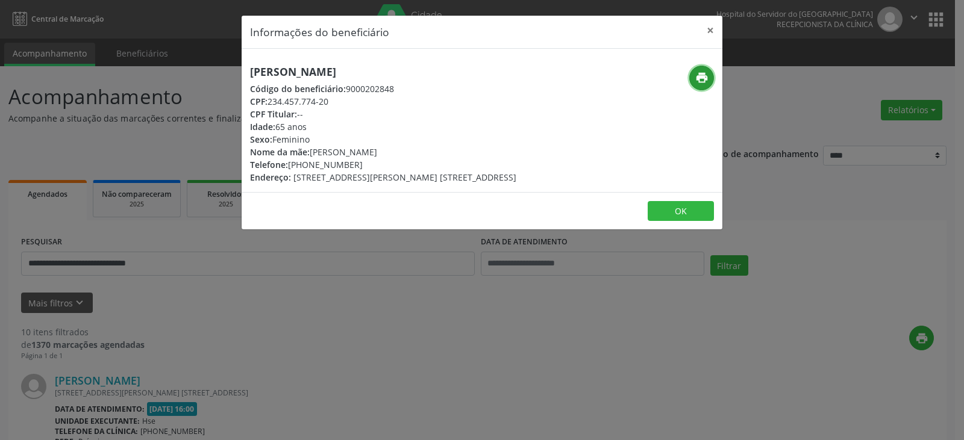
click at [690, 78] on button "print" at bounding box center [701, 78] width 25 height 25
drag, startPoint x: 308, startPoint y: 164, endPoint x: 354, endPoint y: 164, distance: 45.2
click at [354, 164] on div "Telefone: [PHONE_NUMBER]" at bounding box center [383, 164] width 266 height 13
click at [703, 28] on button "×" at bounding box center [710, 31] width 24 height 30
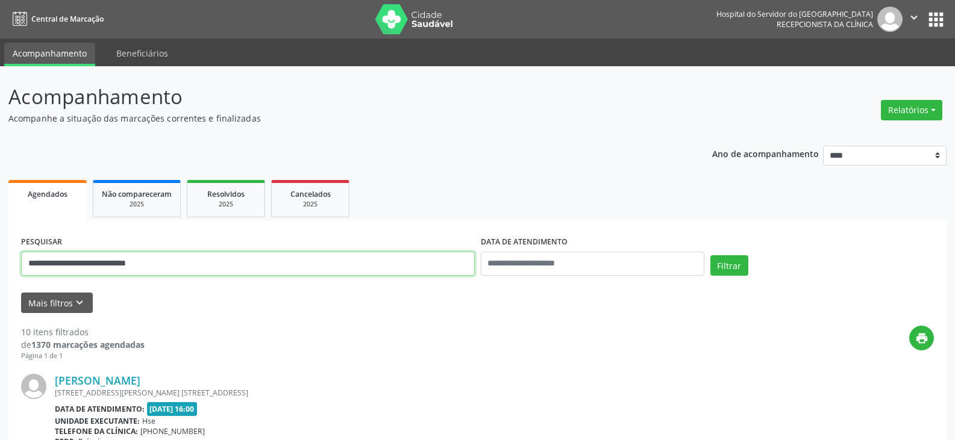
drag, startPoint x: 176, startPoint y: 263, endPoint x: 0, endPoint y: 263, distance: 176.5
click at [710, 255] on button "Filtrar" at bounding box center [729, 265] width 38 height 20
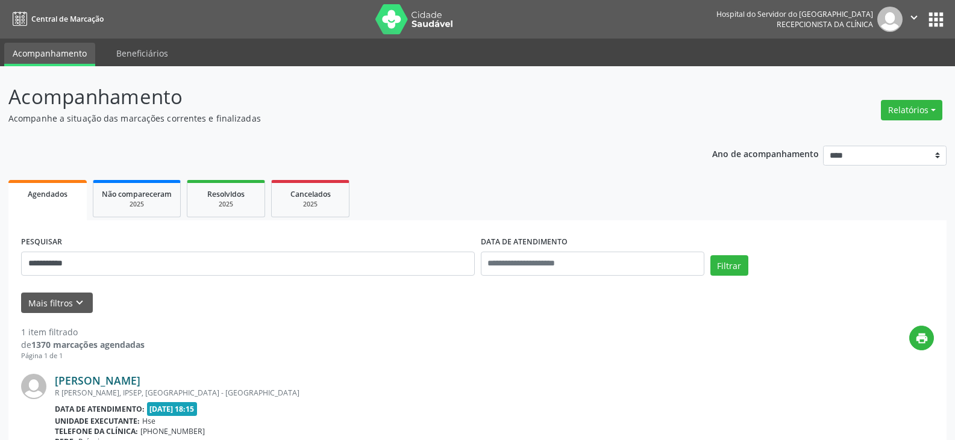
click at [110, 376] on link "[PERSON_NAME]" at bounding box center [98, 380] width 86 height 13
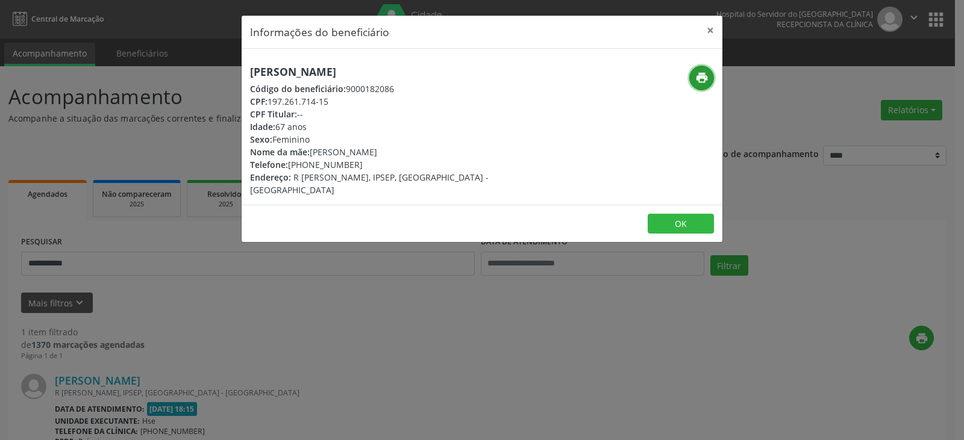
click at [701, 75] on icon "print" at bounding box center [701, 77] width 13 height 13
drag, startPoint x: 307, startPoint y: 161, endPoint x: 359, endPoint y: 158, distance: 51.9
click at [359, 158] on div "Telefone: [PHONE_NUMBER]" at bounding box center [402, 164] width 304 height 13
click at [705, 26] on button "×" at bounding box center [710, 31] width 24 height 30
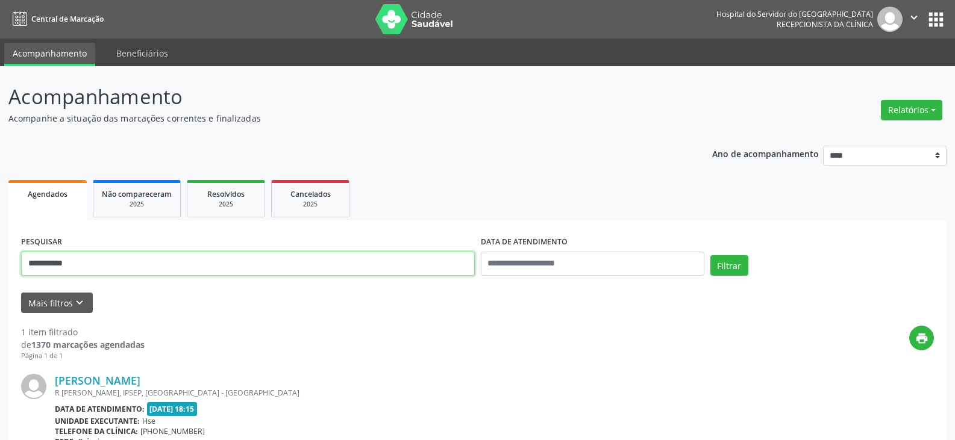
drag, startPoint x: 146, startPoint y: 261, endPoint x: 0, endPoint y: 261, distance: 145.8
click at [0, 261] on div "**********" at bounding box center [477, 316] width 955 height 500
click at [710, 255] on button "Filtrar" at bounding box center [729, 265] width 38 height 20
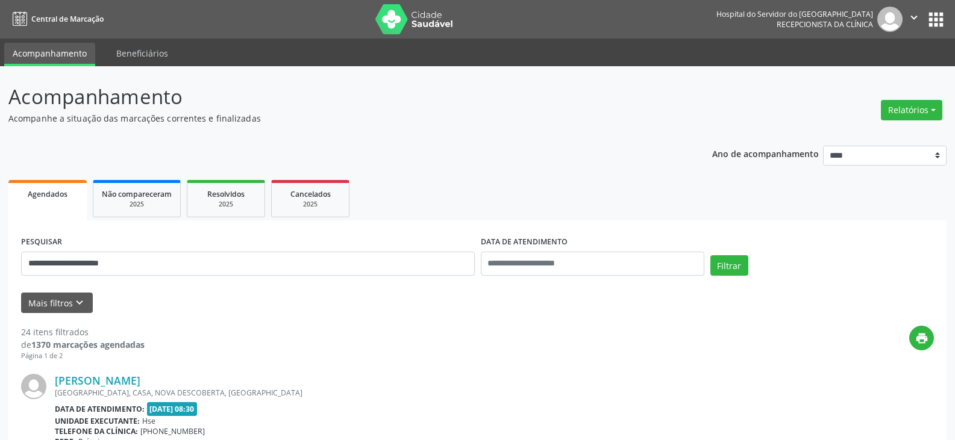
click at [140, 378] on link "[PERSON_NAME]" at bounding box center [98, 380] width 86 height 13
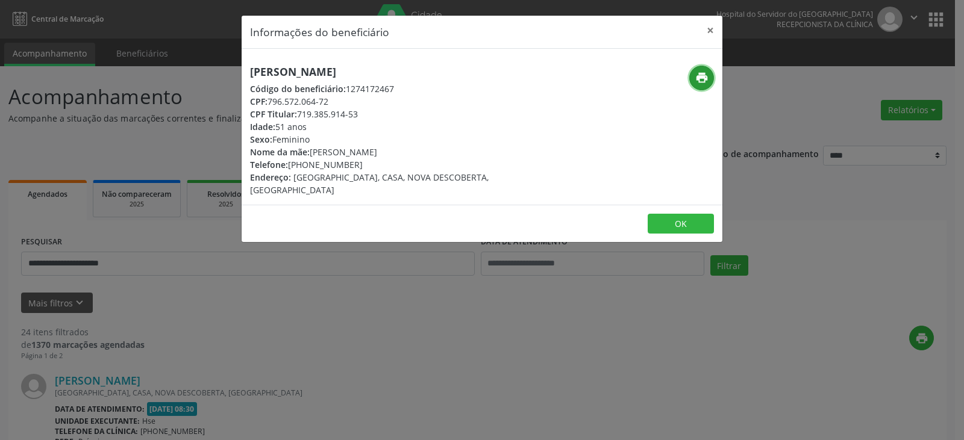
click at [699, 84] on icon "print" at bounding box center [701, 77] width 13 height 13
drag, startPoint x: 306, startPoint y: 164, endPoint x: 352, endPoint y: 164, distance: 46.4
click at [352, 164] on div "Telefone: [PHONE_NUMBER]" at bounding box center [402, 164] width 304 height 13
drag, startPoint x: 298, startPoint y: 111, endPoint x: 366, endPoint y: 114, distance: 67.5
click at [366, 114] on div "CPF Titular: 719.385.914-53" at bounding box center [402, 114] width 304 height 13
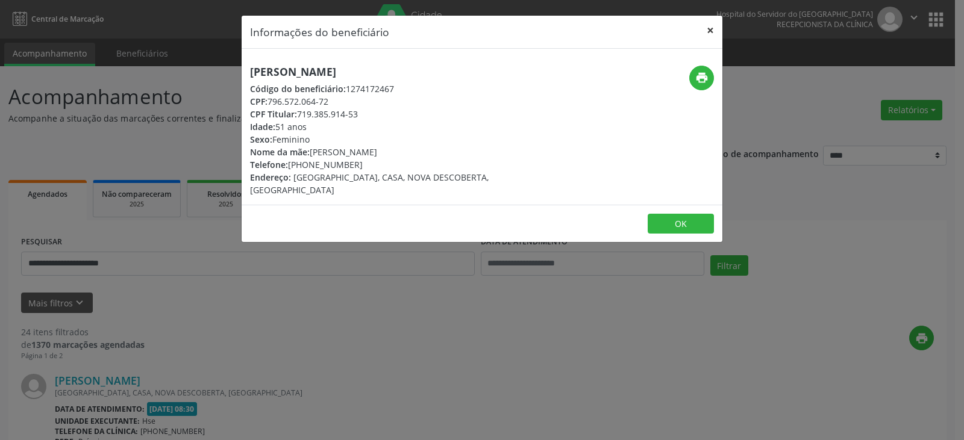
click at [707, 25] on button "×" at bounding box center [710, 31] width 24 height 30
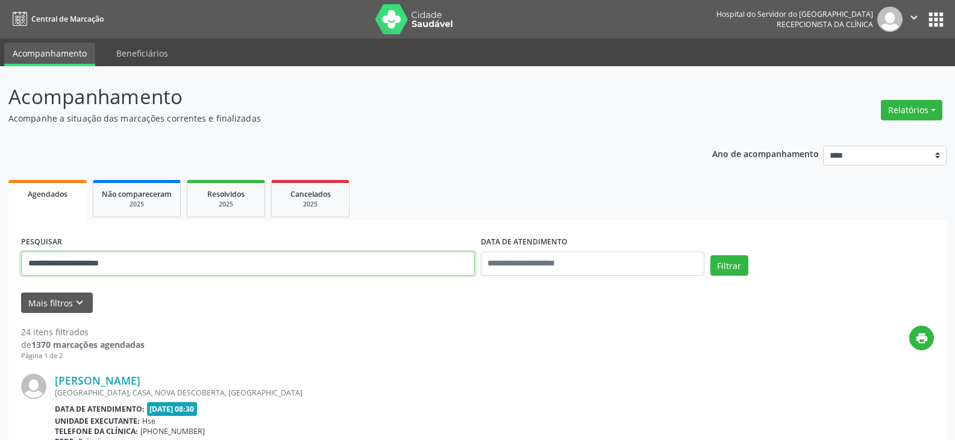
drag, startPoint x: 215, startPoint y: 256, endPoint x: 0, endPoint y: 262, distance: 215.1
paste input "text"
type input "**********"
click at [710, 255] on button "Filtrar" at bounding box center [729, 265] width 38 height 20
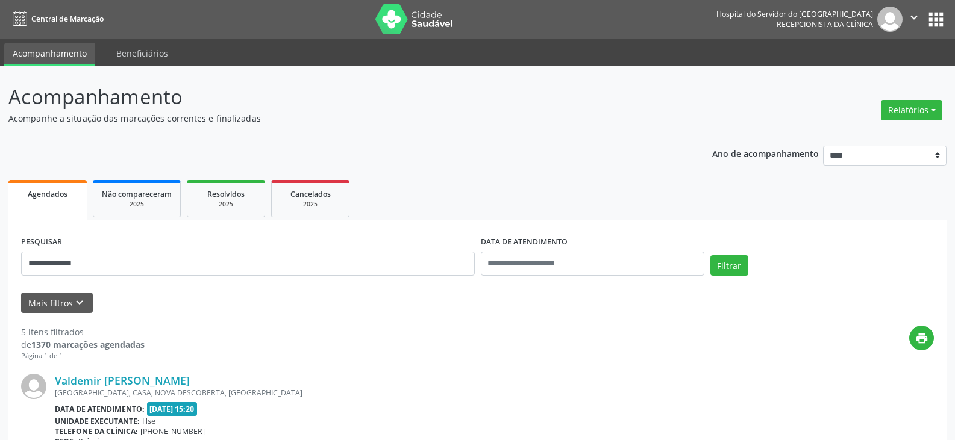
drag, startPoint x: 212, startPoint y: 382, endPoint x: 51, endPoint y: 387, distance: 161.5
